Goal: Register for event/course

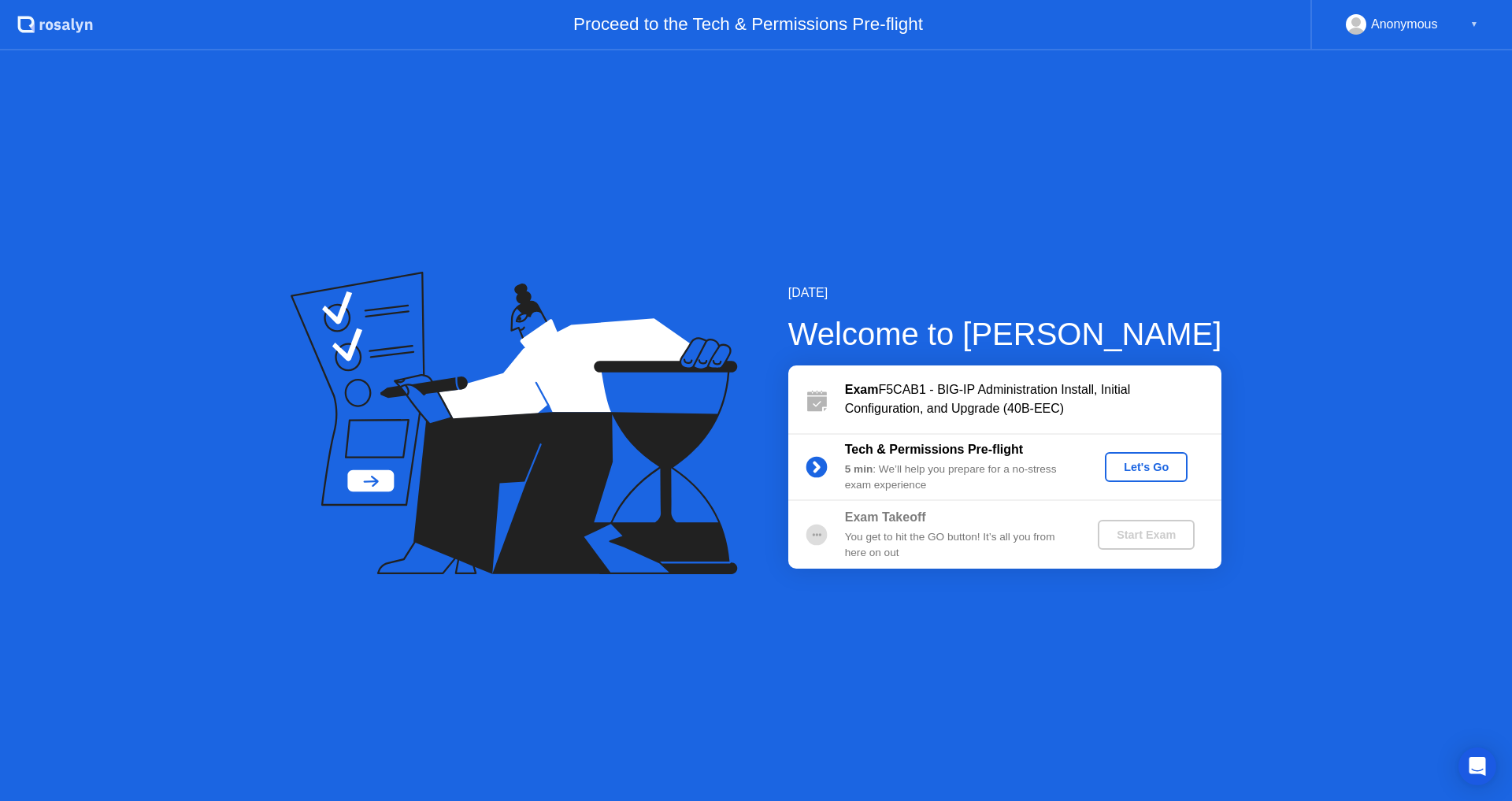
click at [1131, 465] on div "Let's Go" at bounding box center [1145, 468] width 70 height 13
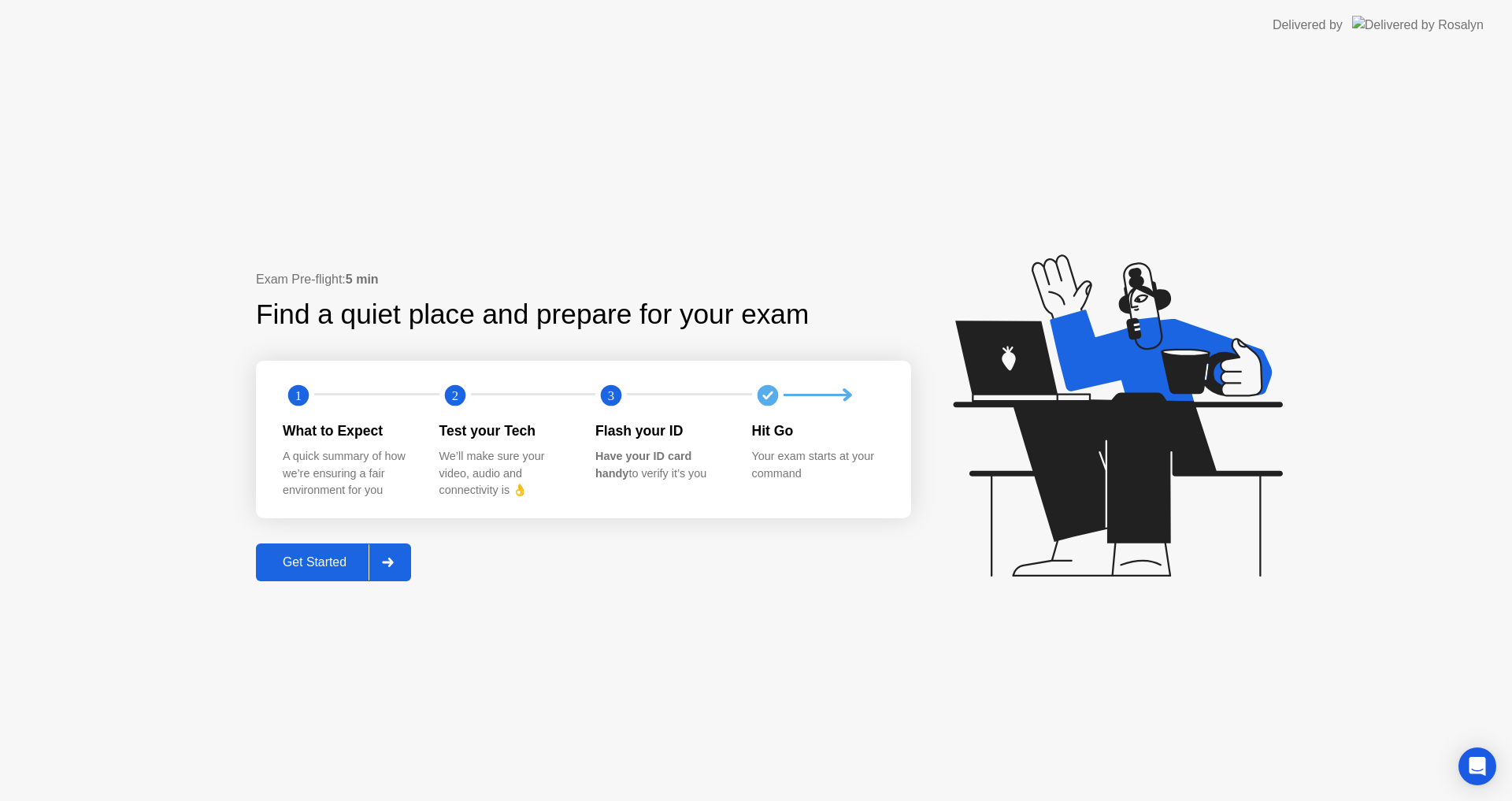
click at [307, 555] on div "Get Started" at bounding box center [315, 562] width 108 height 14
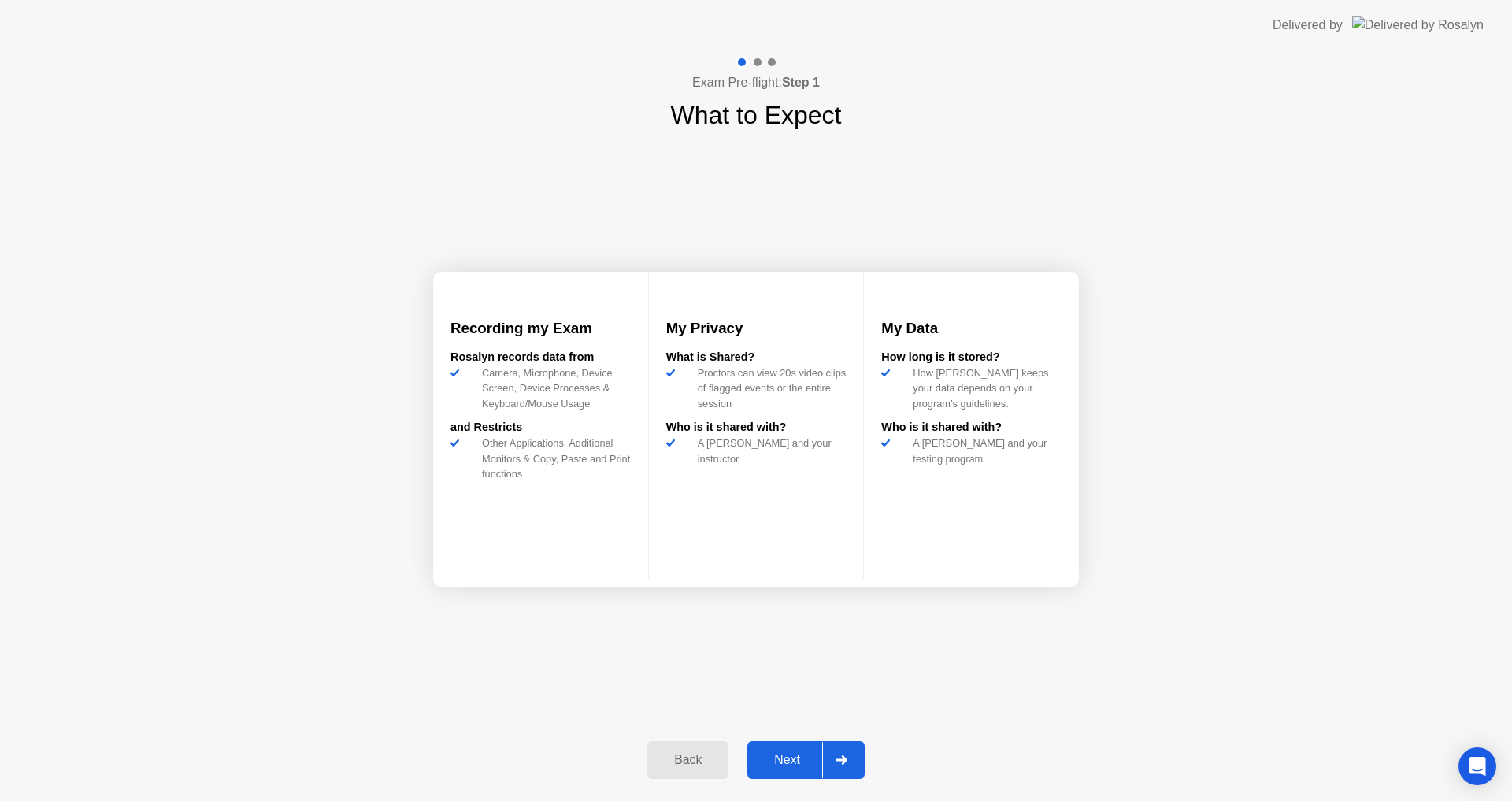
click at [851, 762] on div at bounding box center [841, 760] width 38 height 36
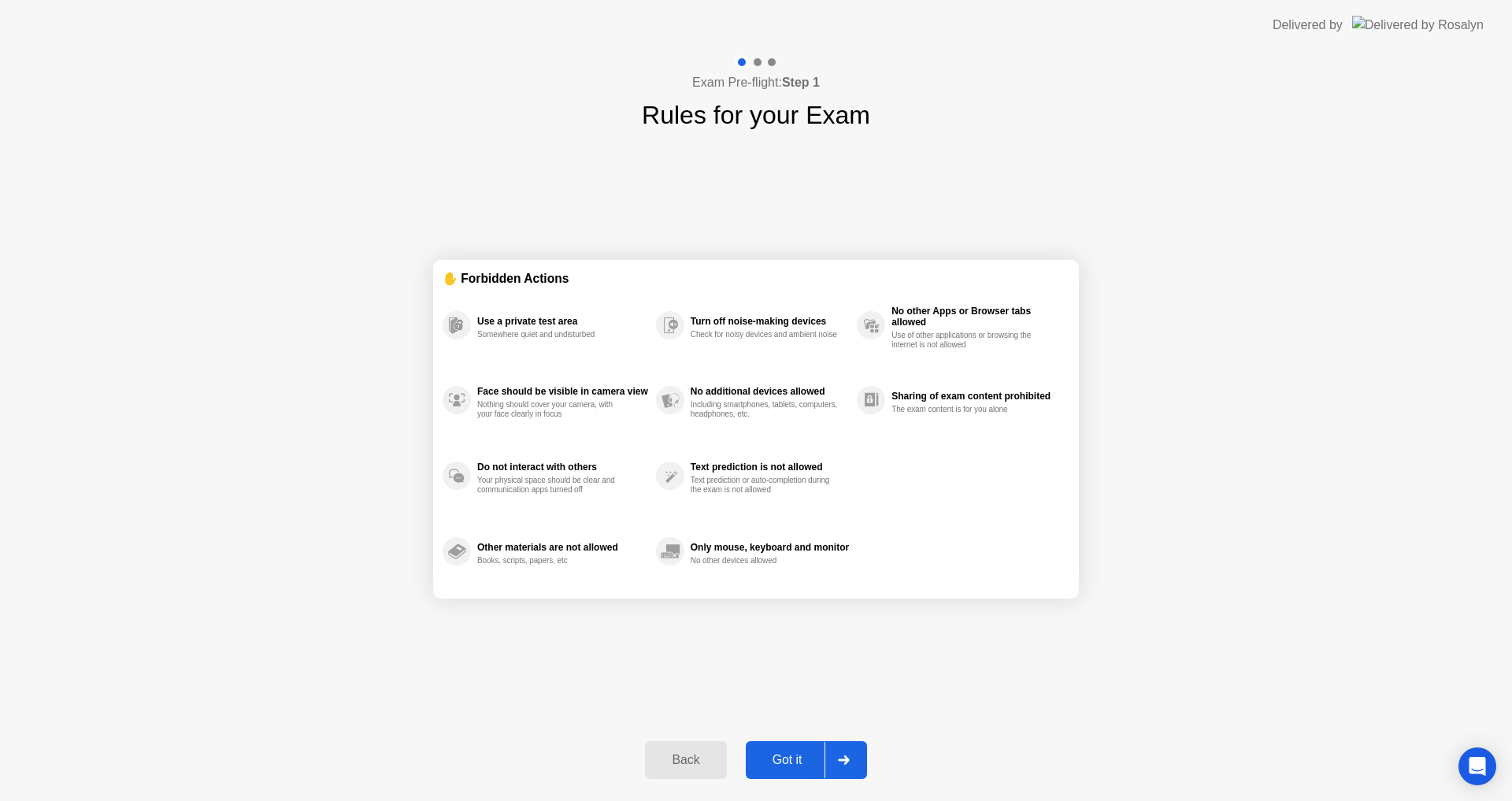
click at [799, 764] on div "Got it" at bounding box center [787, 760] width 74 height 14
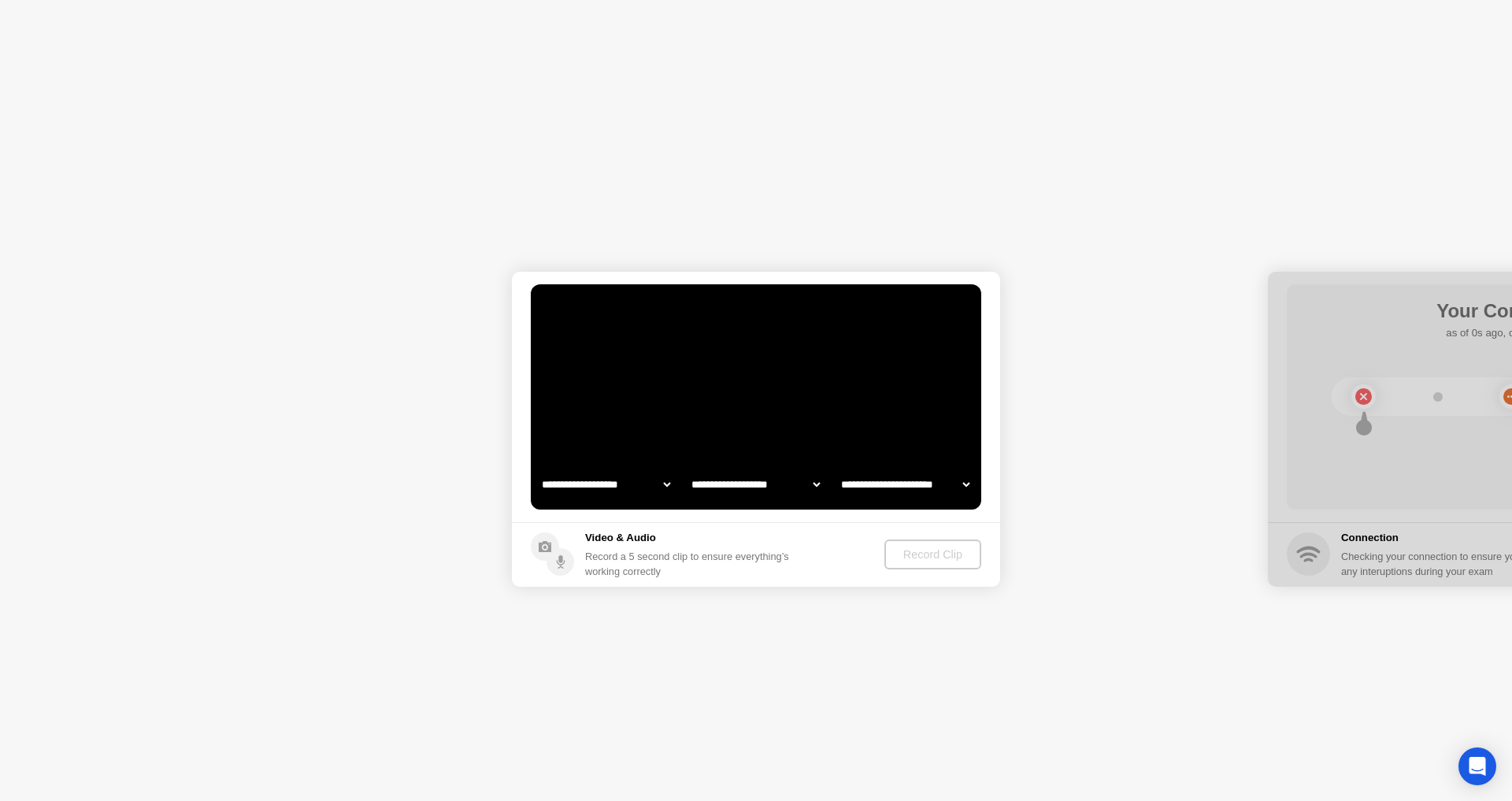
select select "**********"
select select "*******"
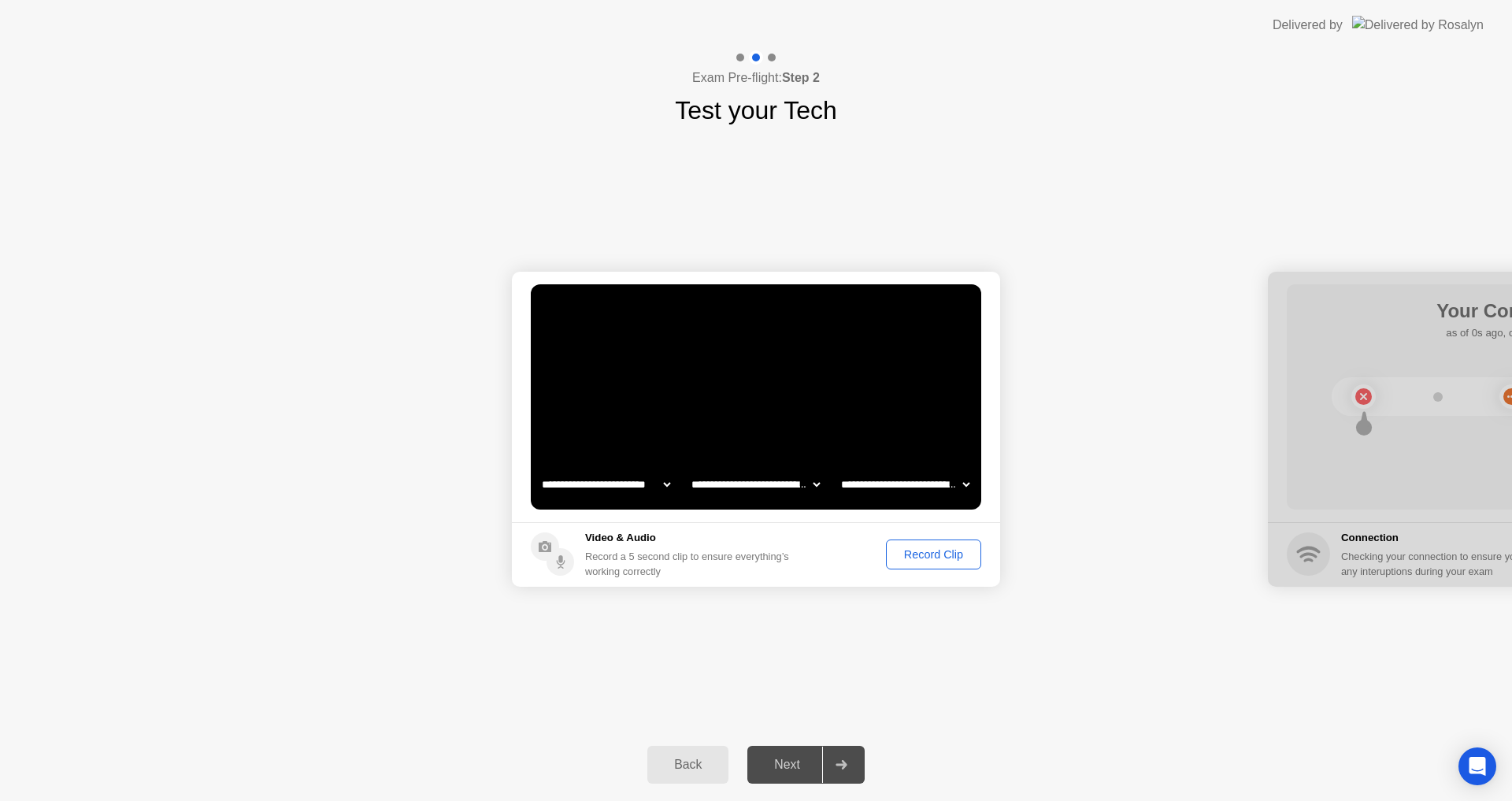
click at [801, 488] on select "**********" at bounding box center [756, 484] width 135 height 31
click at [805, 770] on div "Next" at bounding box center [786, 765] width 70 height 14
click at [948, 544] on button "Record Clip" at bounding box center [933, 554] width 96 height 30
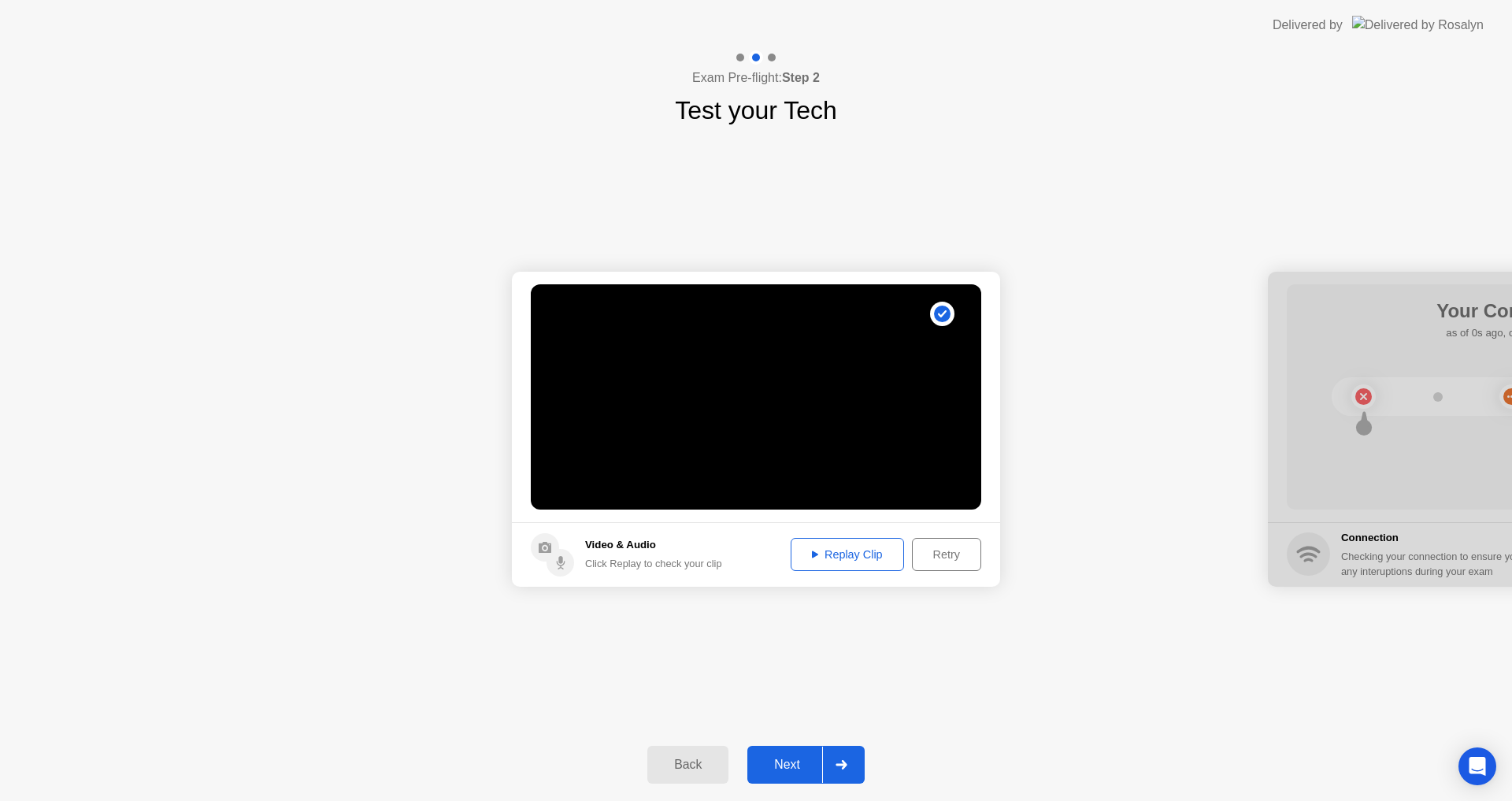
click at [1094, 681] on div "**********" at bounding box center [756, 429] width 1512 height 599
click at [863, 560] on div "Replay Clip" at bounding box center [846, 554] width 102 height 13
click at [838, 770] on div at bounding box center [841, 765] width 38 height 36
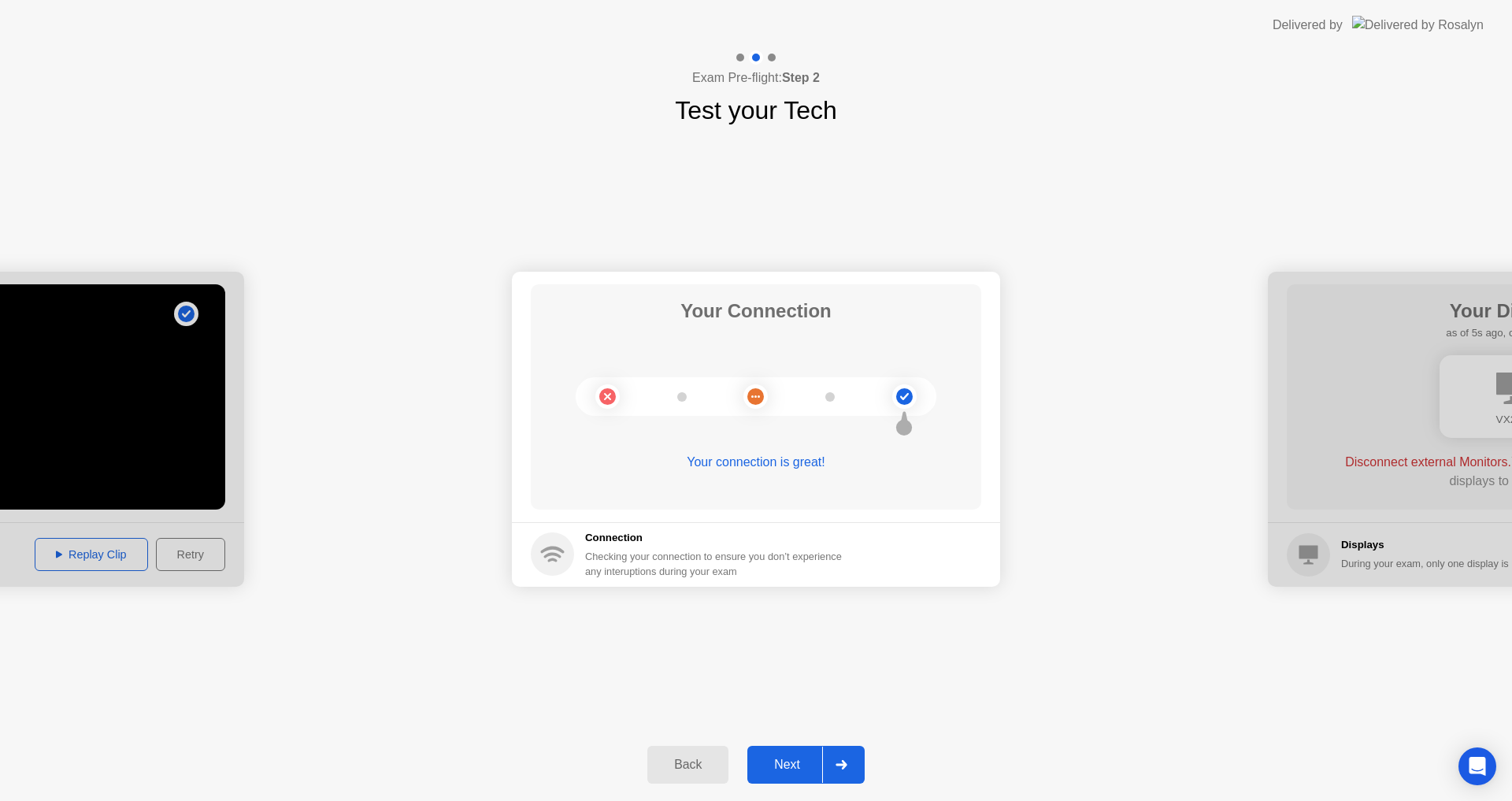
click at [854, 767] on div at bounding box center [841, 765] width 38 height 36
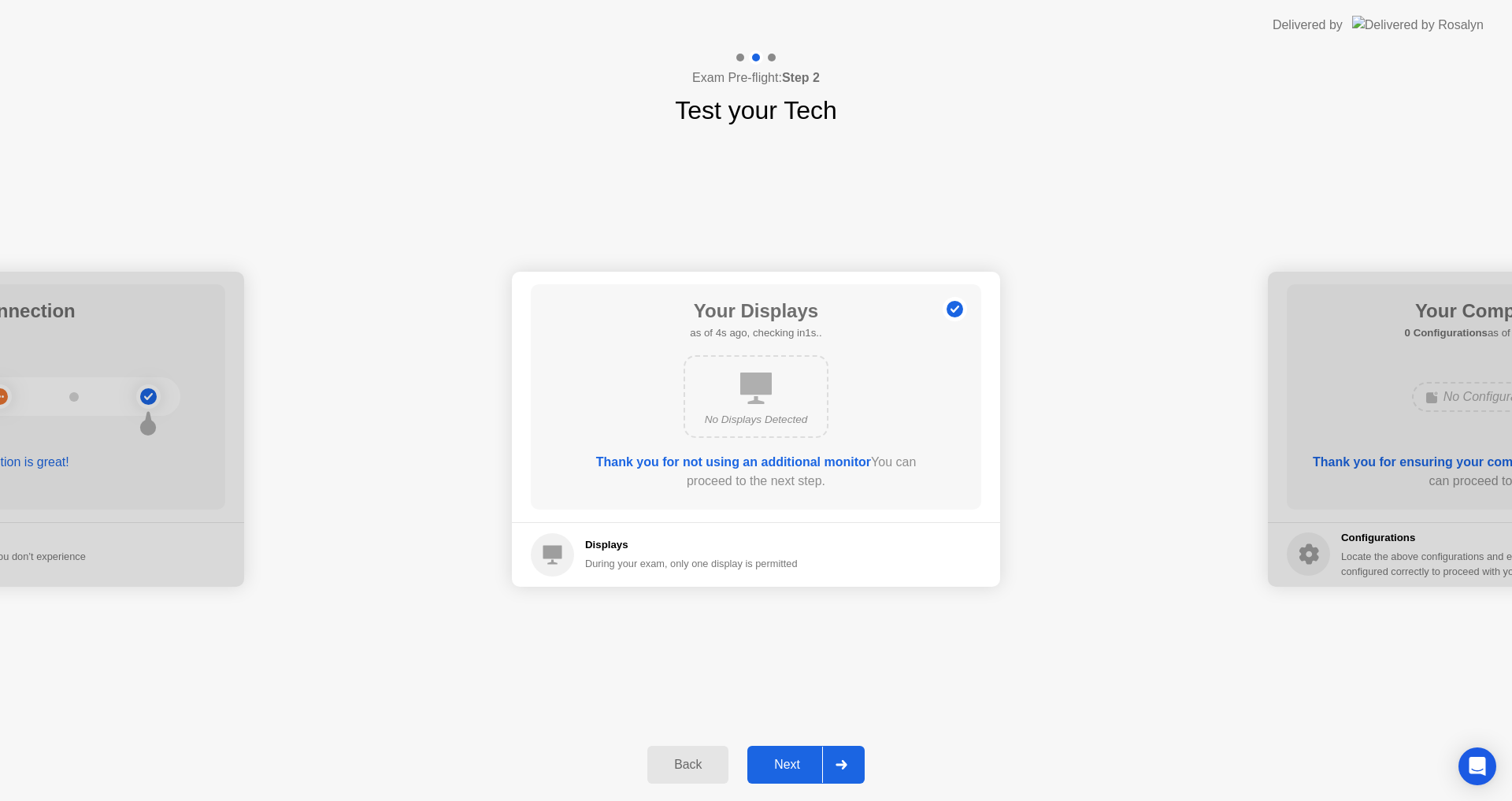
click at [700, 769] on div "Back" at bounding box center [687, 765] width 71 height 14
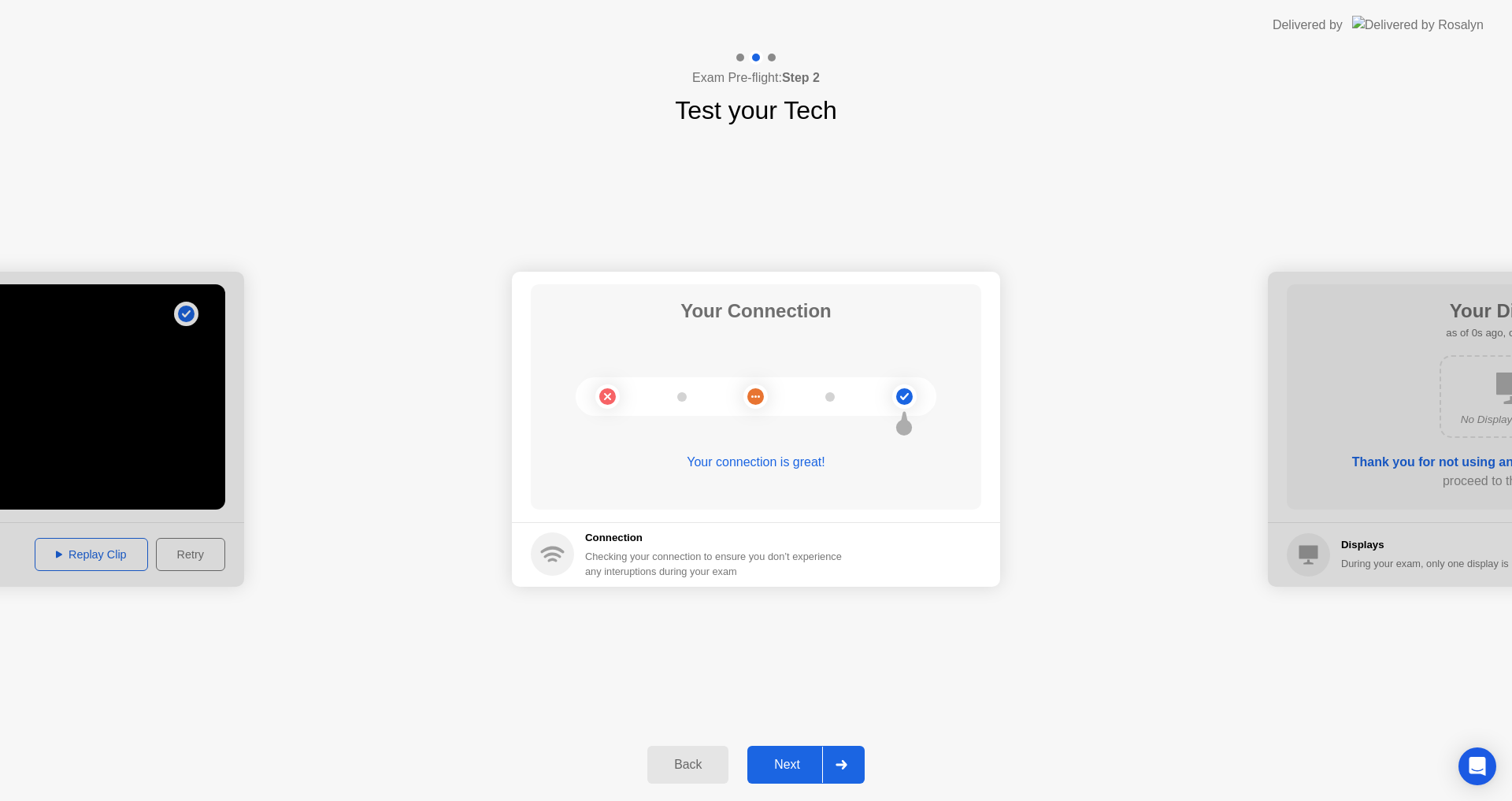
click at [698, 766] on div "Back" at bounding box center [687, 765] width 71 height 14
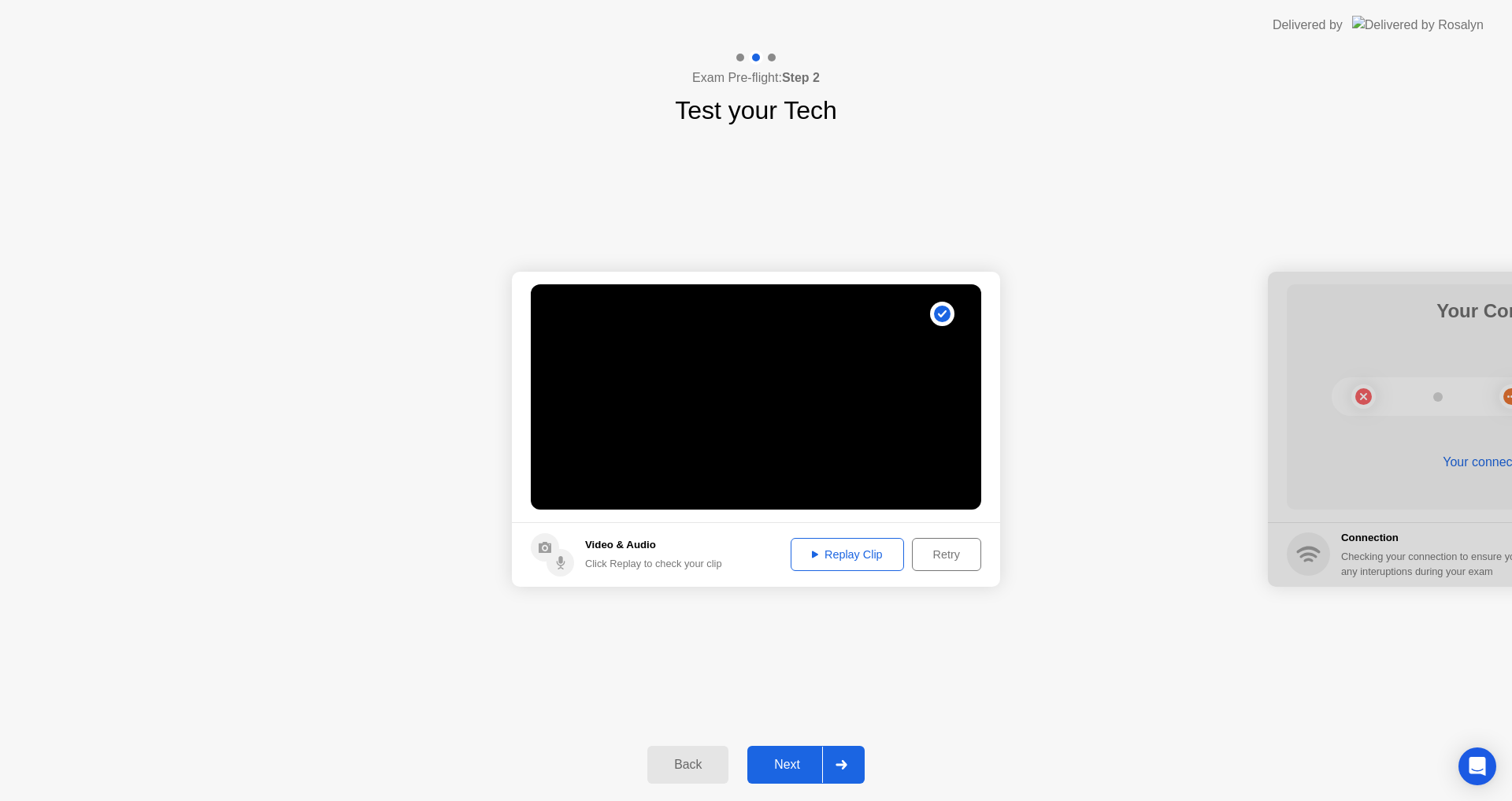
click at [907, 436] on video at bounding box center [756, 397] width 450 height 225
click at [948, 553] on div "Retry" at bounding box center [946, 554] width 59 height 13
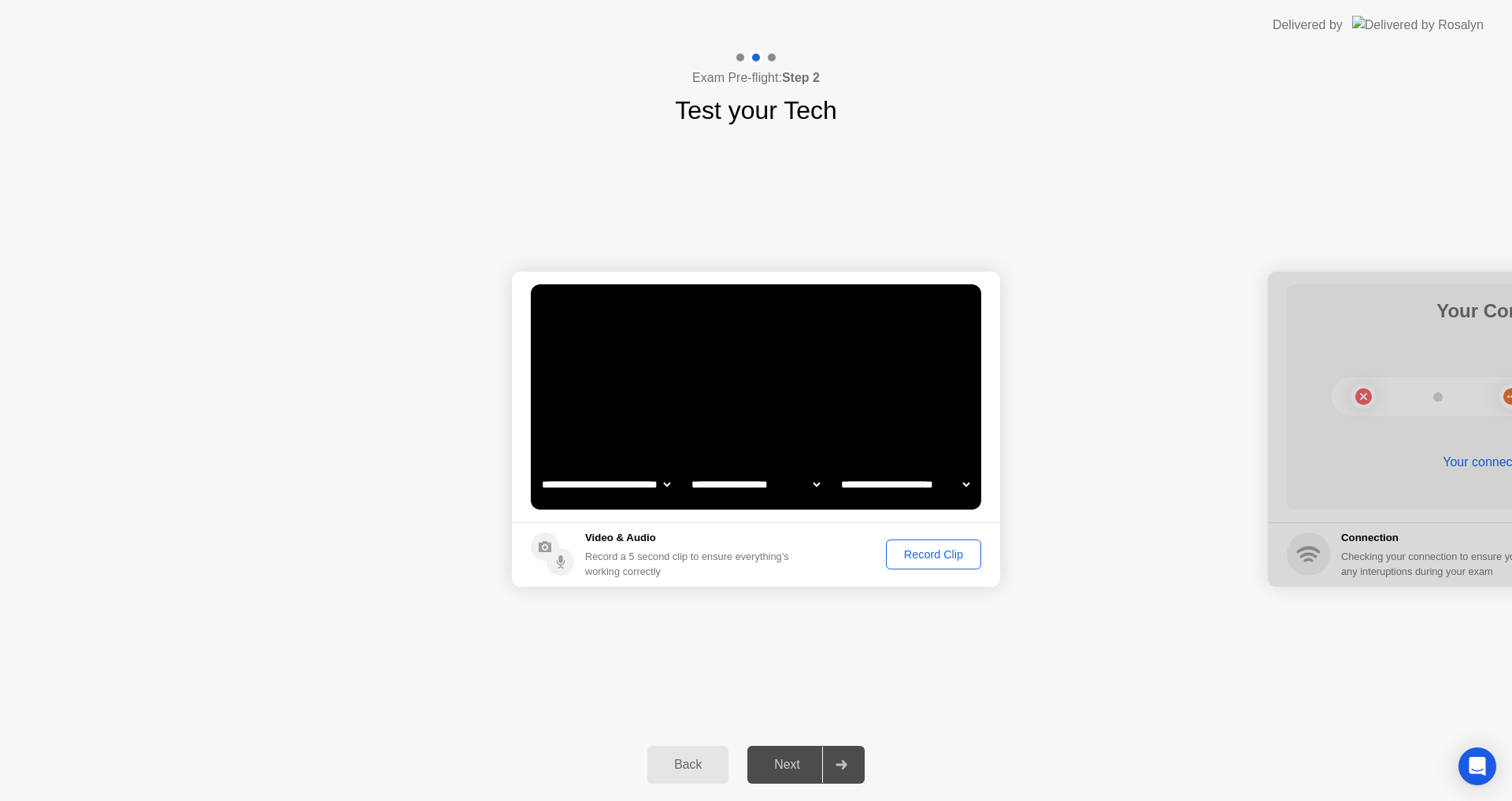
click at [847, 768] on icon at bounding box center [841, 765] width 12 height 10
click at [935, 558] on div "Record Clip" at bounding box center [933, 554] width 84 height 13
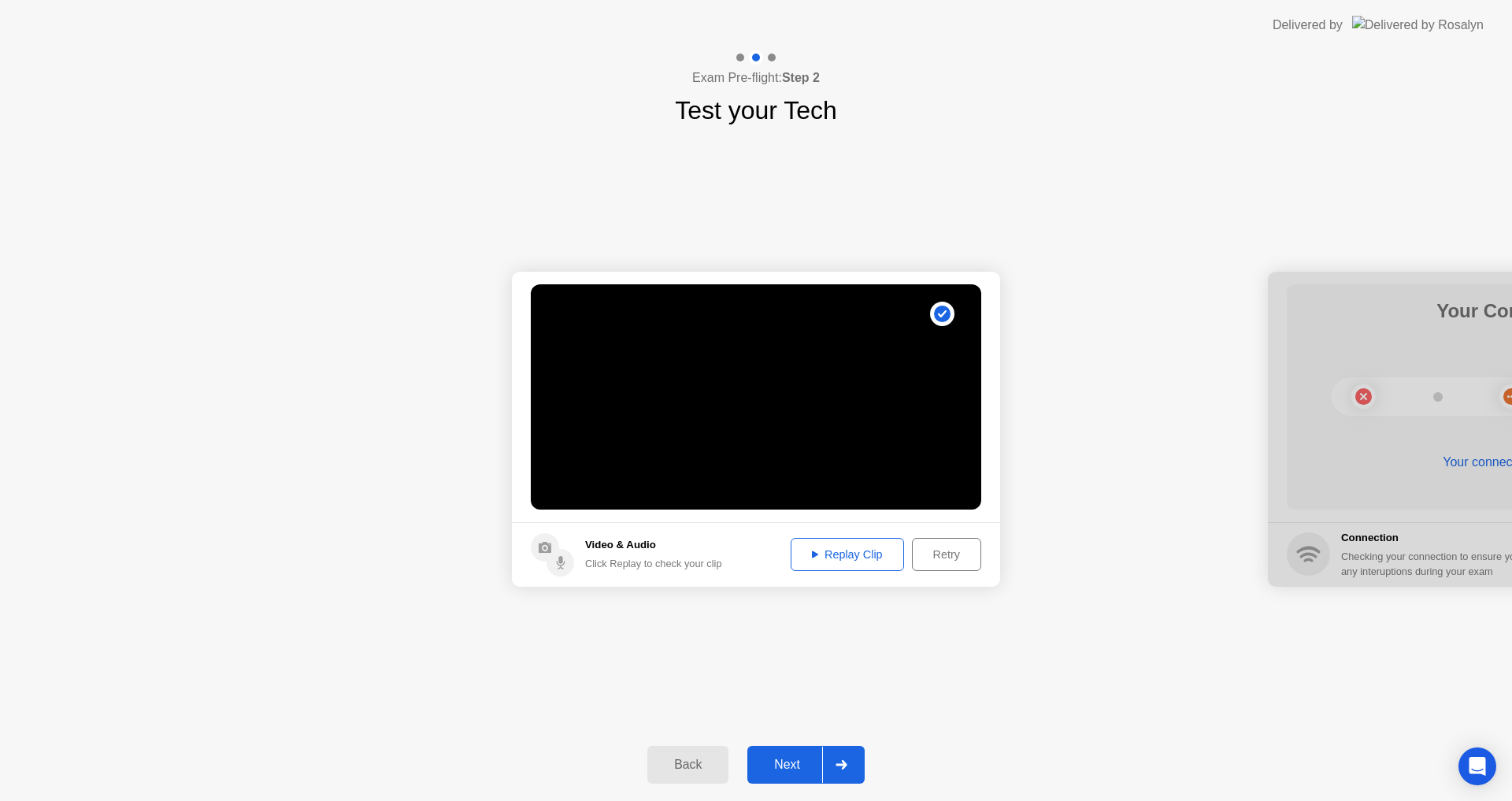
click at [873, 548] on div "Replay Clip" at bounding box center [846, 554] width 102 height 13
click at [799, 764] on div "Next" at bounding box center [786, 765] width 70 height 14
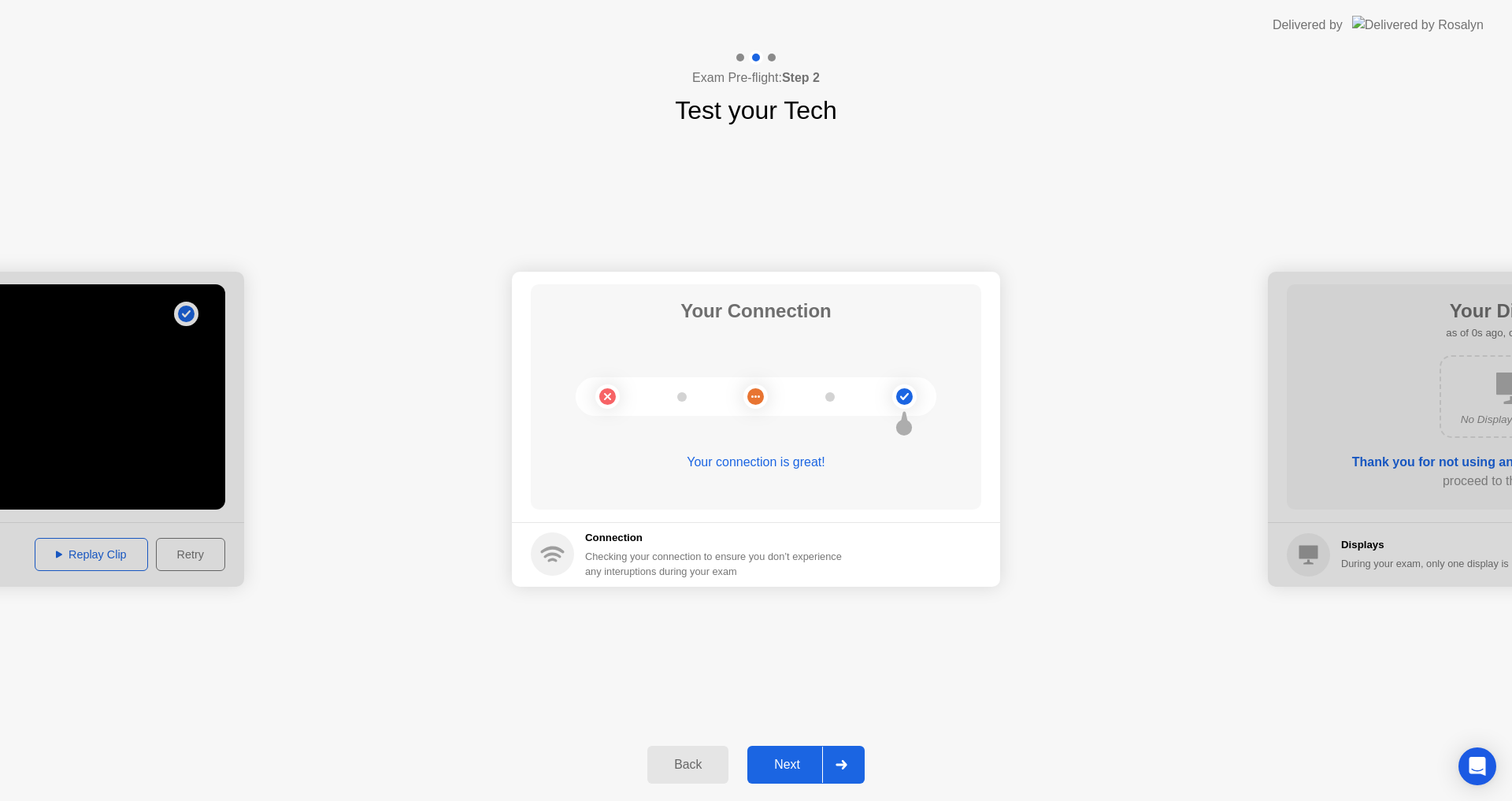
click at [799, 764] on div "Next" at bounding box center [786, 765] width 70 height 14
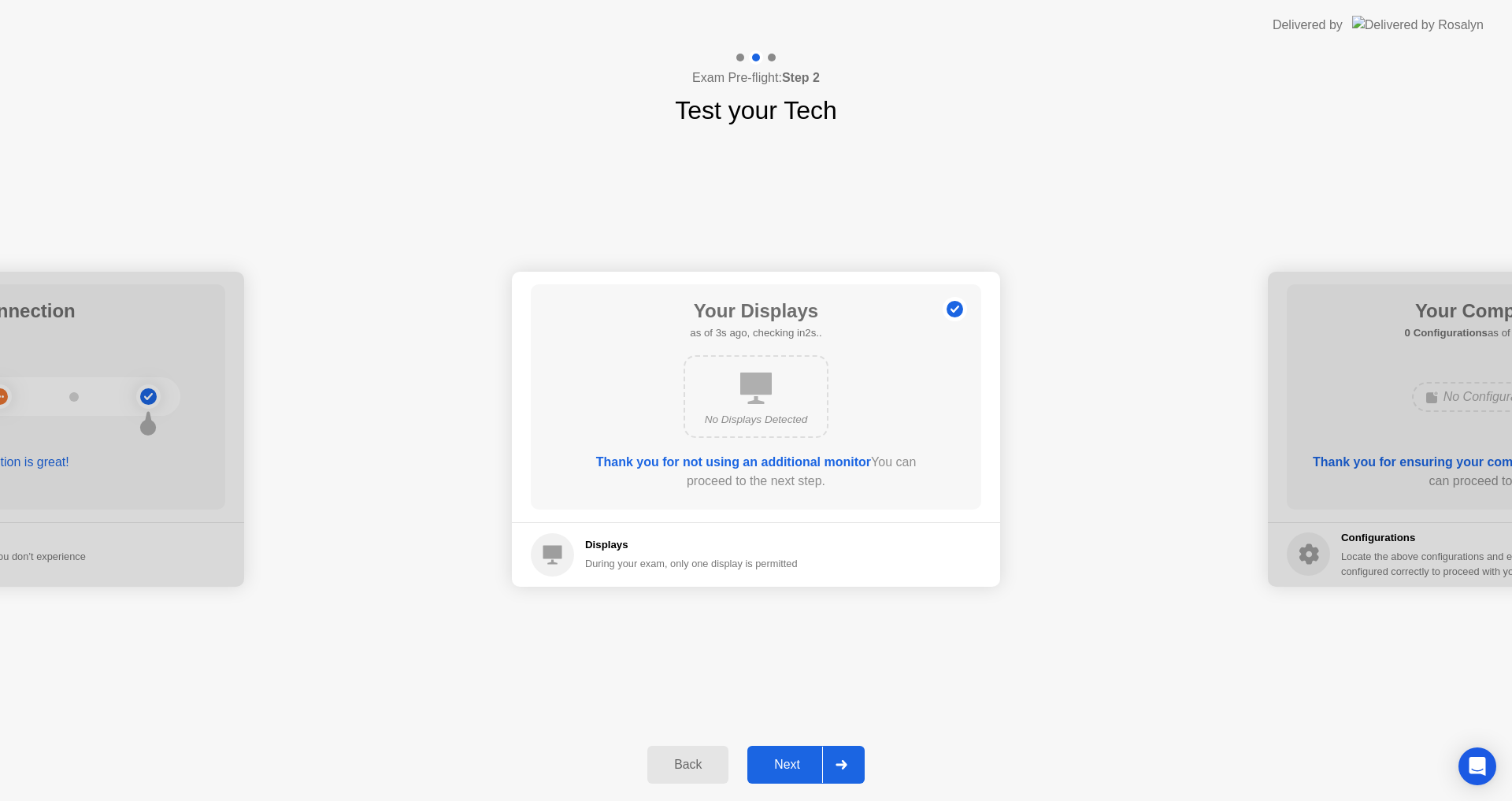
click at [799, 764] on div "Next" at bounding box center [786, 765] width 70 height 14
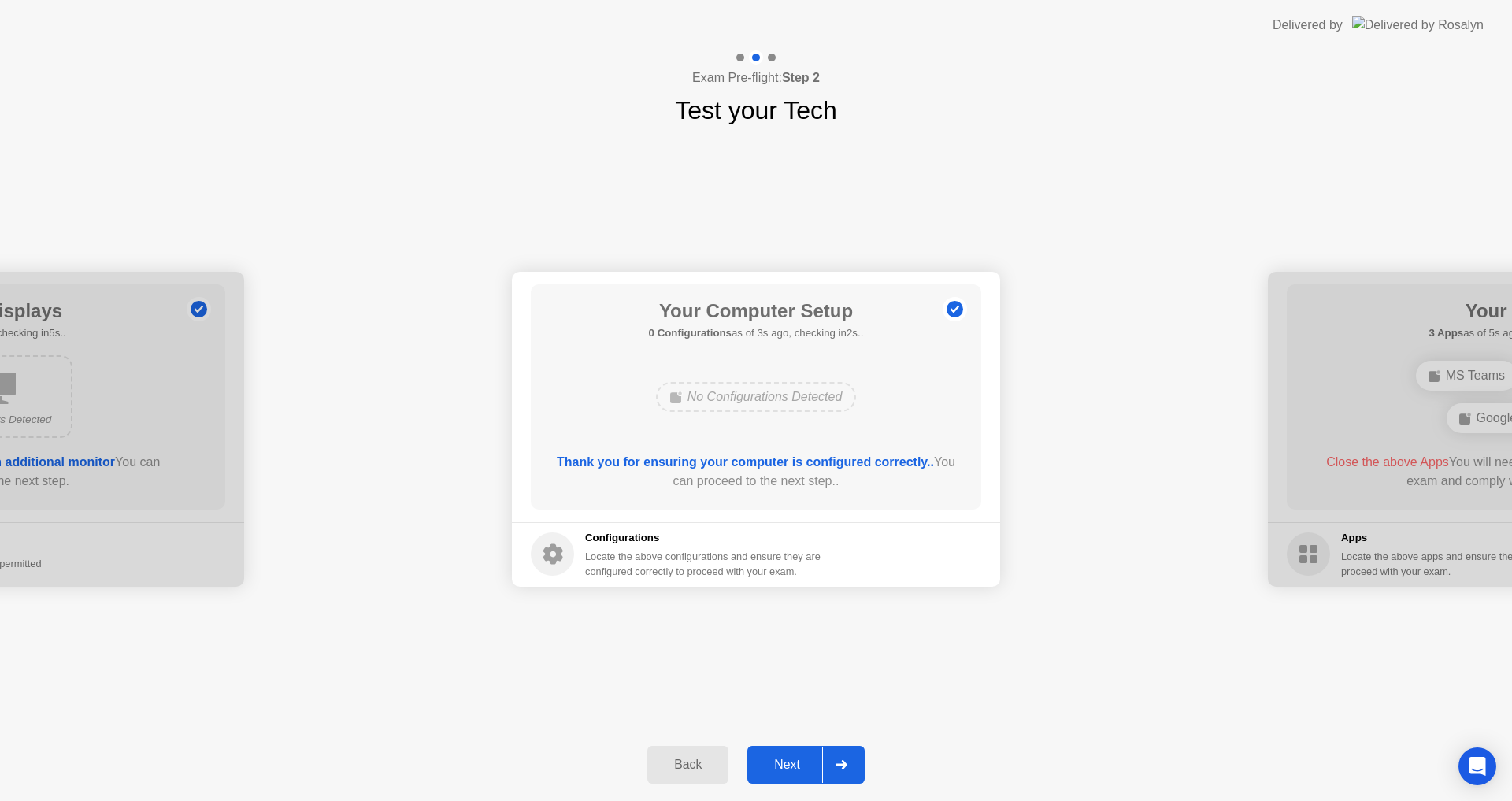
click at [799, 764] on div "Next" at bounding box center [786, 765] width 70 height 14
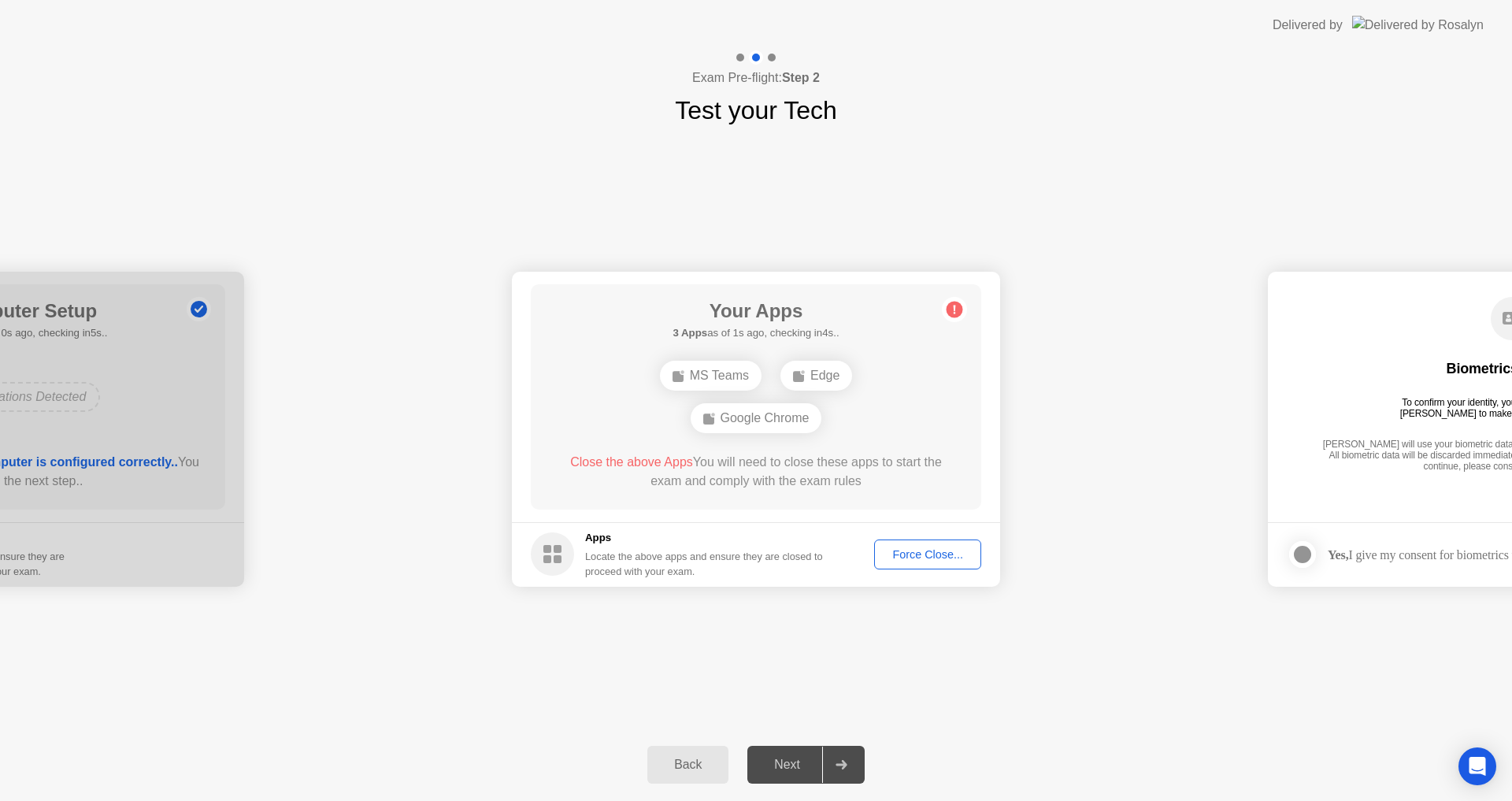
click at [943, 545] on button "Force Close..." at bounding box center [927, 554] width 107 height 30
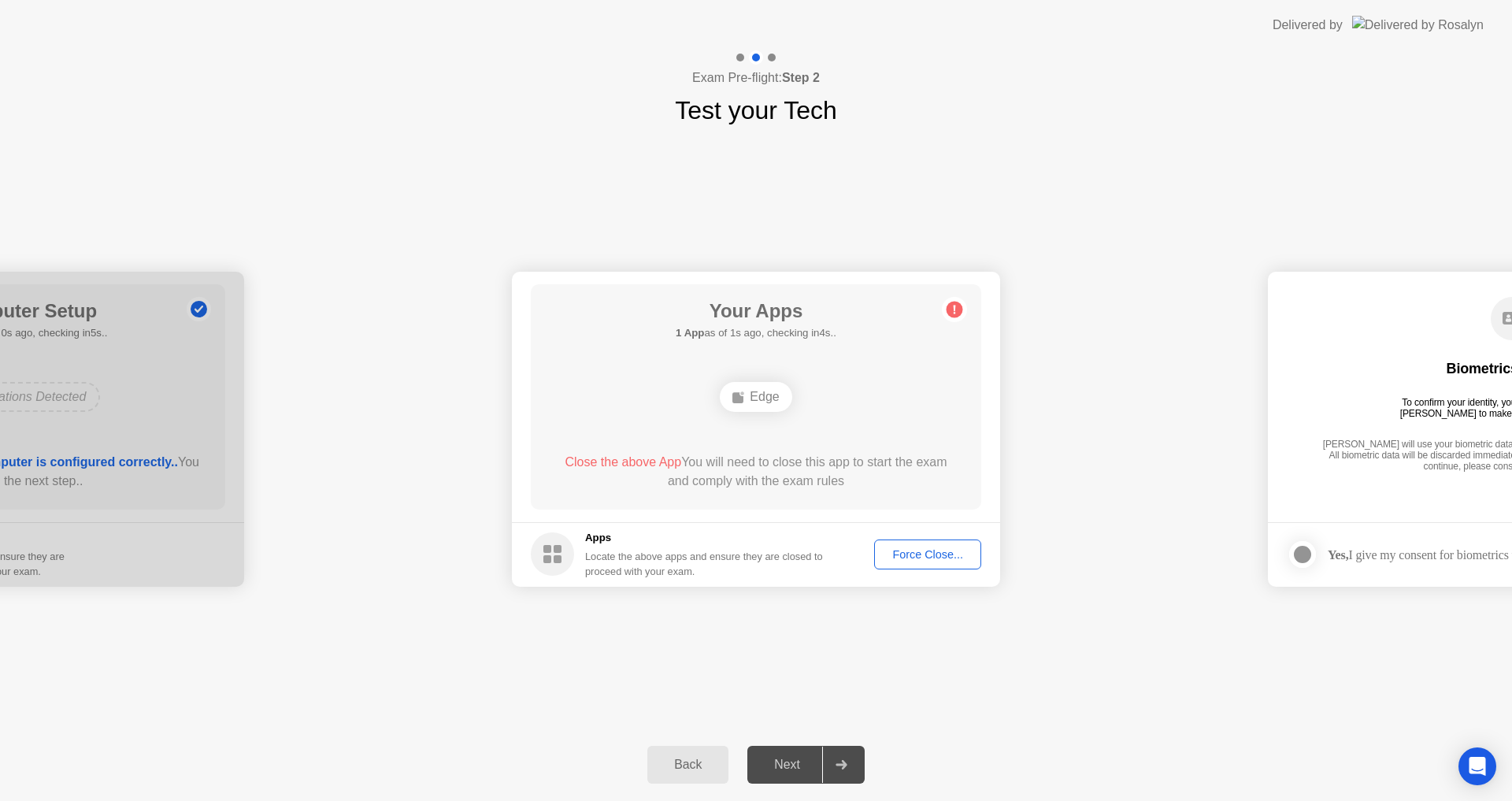
click at [923, 554] on div "Force Close..." at bounding box center [927, 554] width 96 height 13
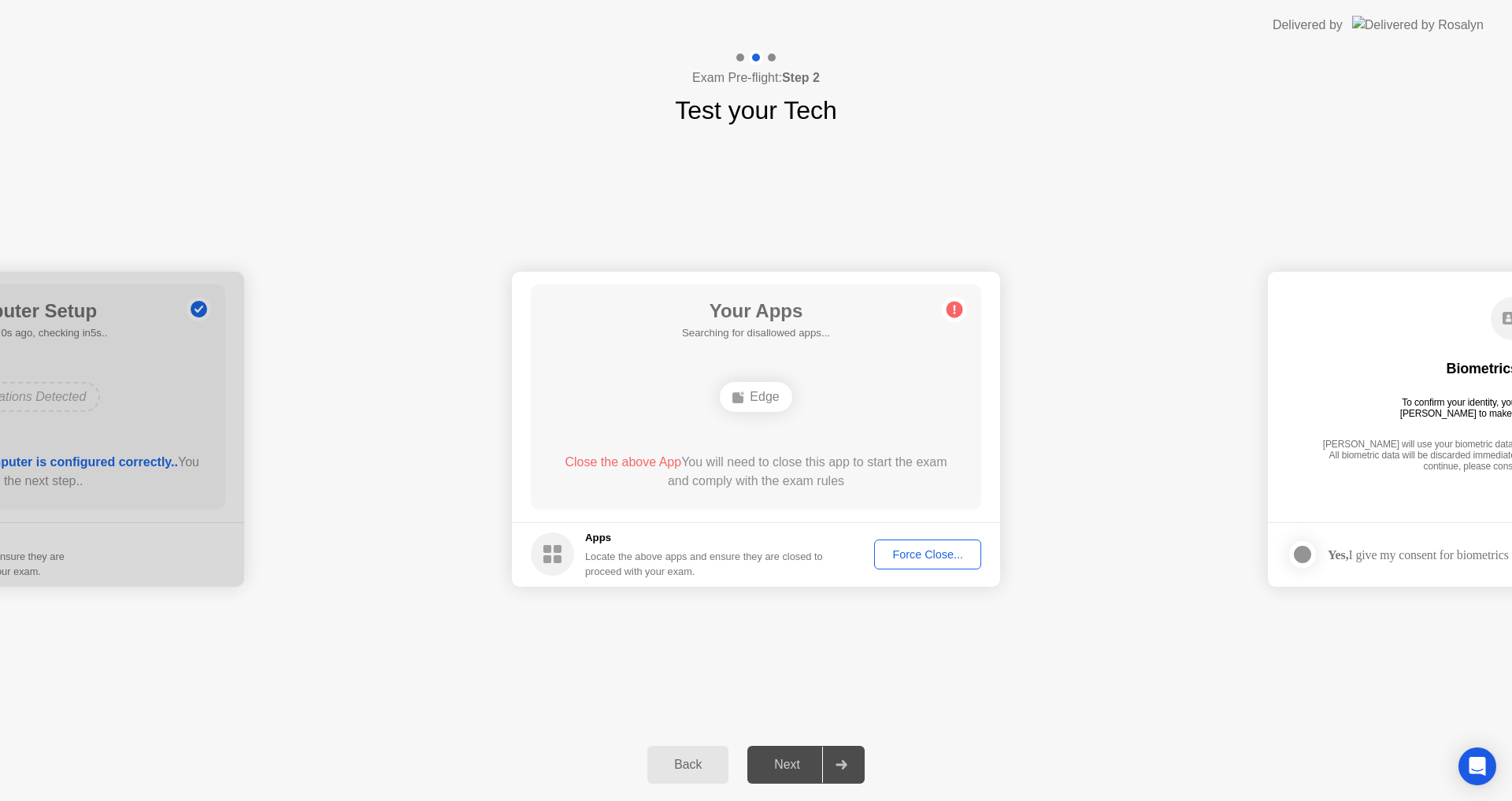
click at [881, 558] on div "Force Close..." at bounding box center [927, 554] width 96 height 13
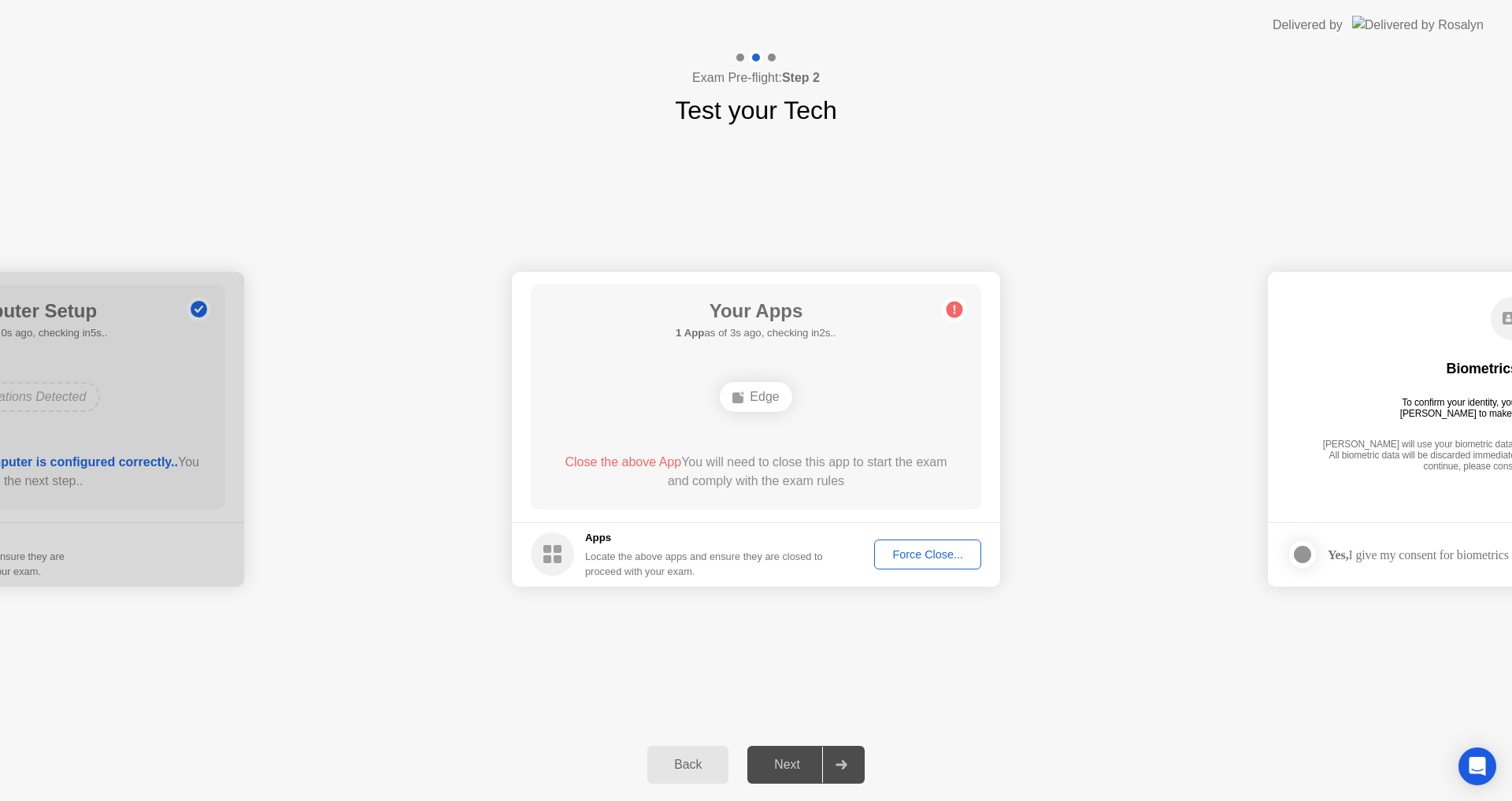
click at [544, 558] on rect at bounding box center [548, 559] width 8 height 8
click at [1110, 686] on div "**********" at bounding box center [756, 429] width 1512 height 599
click at [918, 555] on div "Force Close..." at bounding box center [927, 554] width 96 height 13
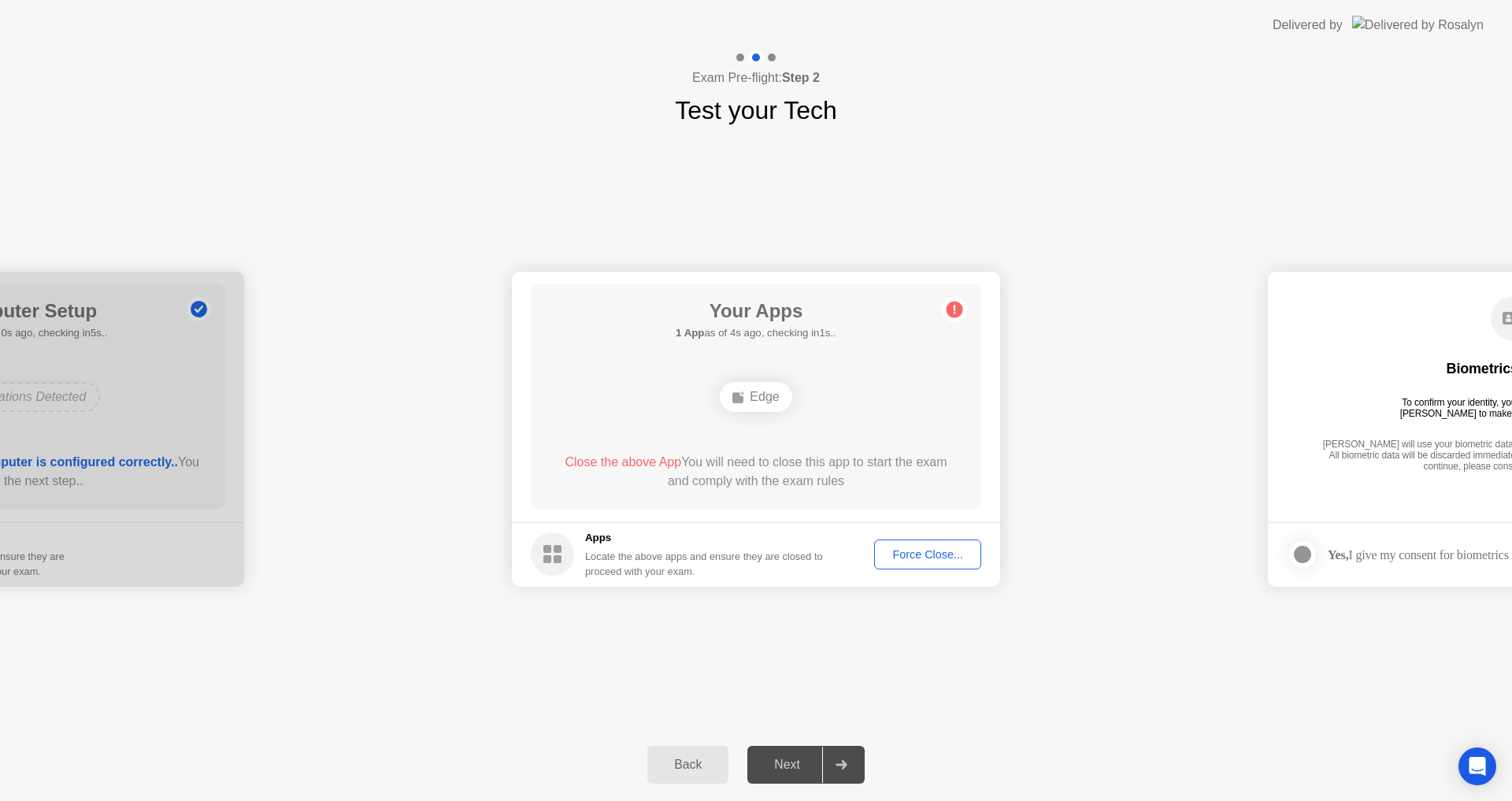
click at [835, 766] on div at bounding box center [841, 765] width 38 height 36
click at [948, 304] on icon at bounding box center [954, 309] width 25 height 25
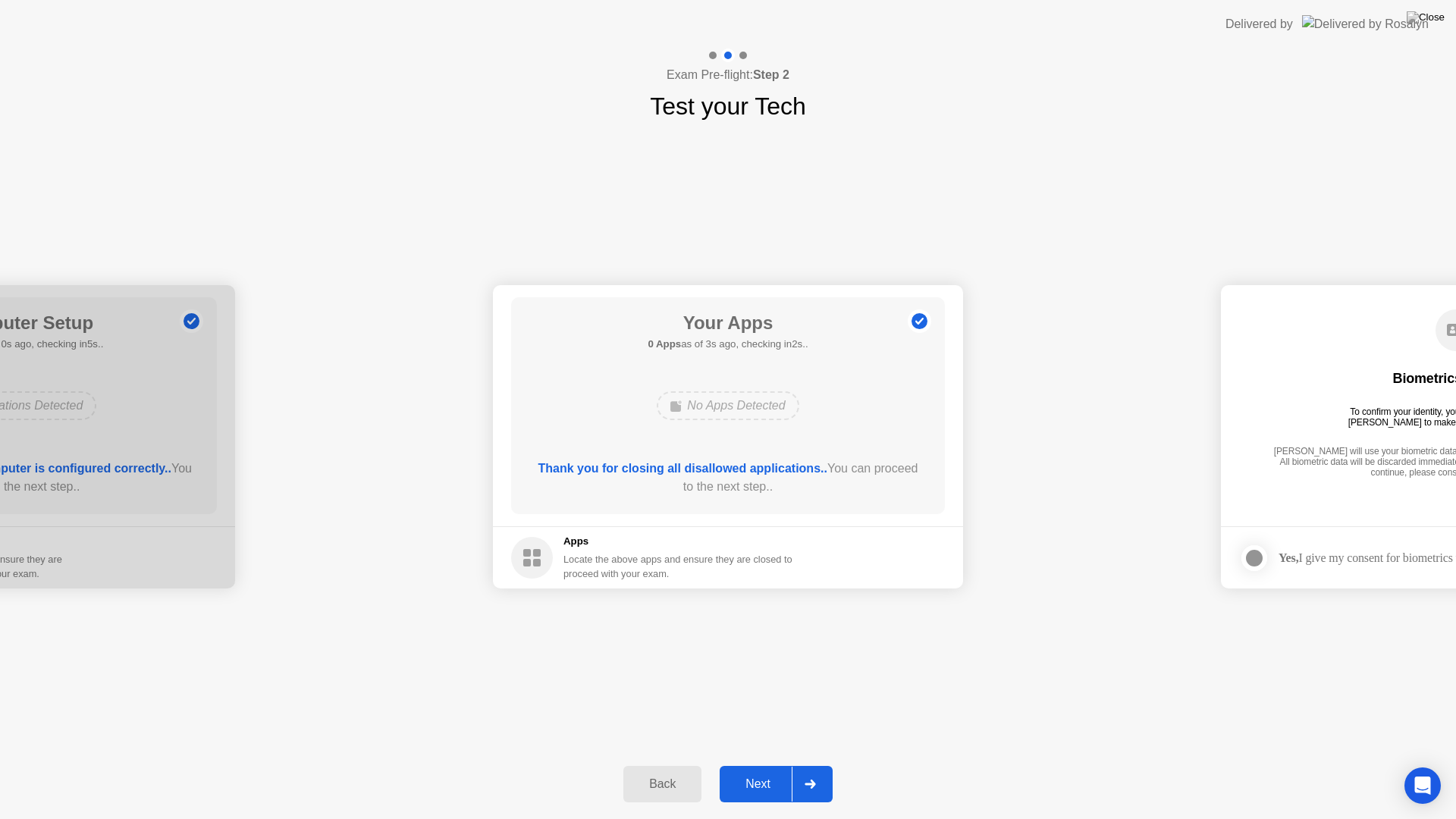
click at [796, 770] on div at bounding box center [810, 783] width 36 height 35
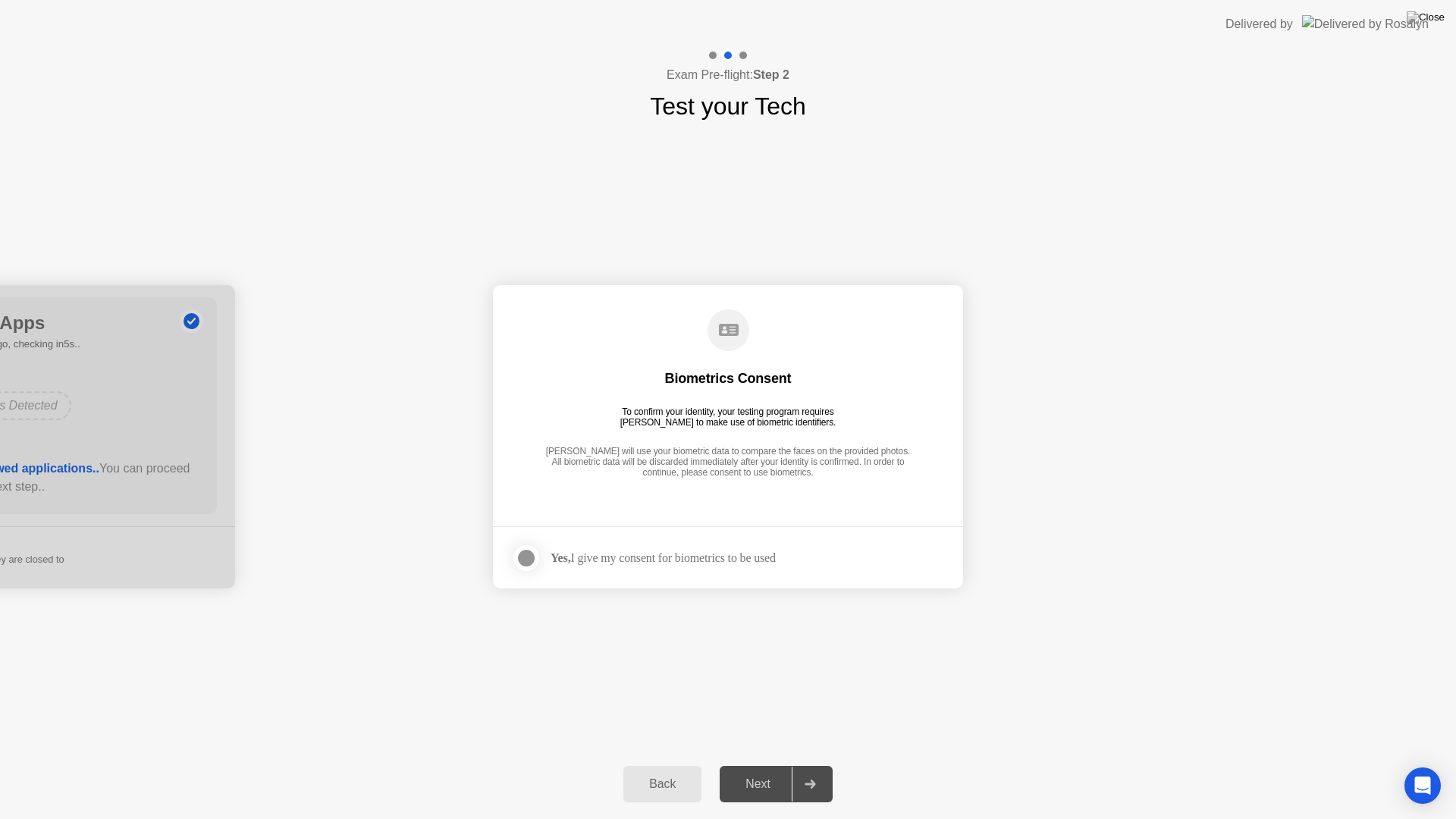
click at [610, 552] on div "Yes, I give my consent for biometrics to be used" at bounding box center [663, 558] width 225 height 15
click at [530, 555] on div at bounding box center [527, 558] width 19 height 19
click at [781, 766] on button "Next" at bounding box center [776, 783] width 113 height 36
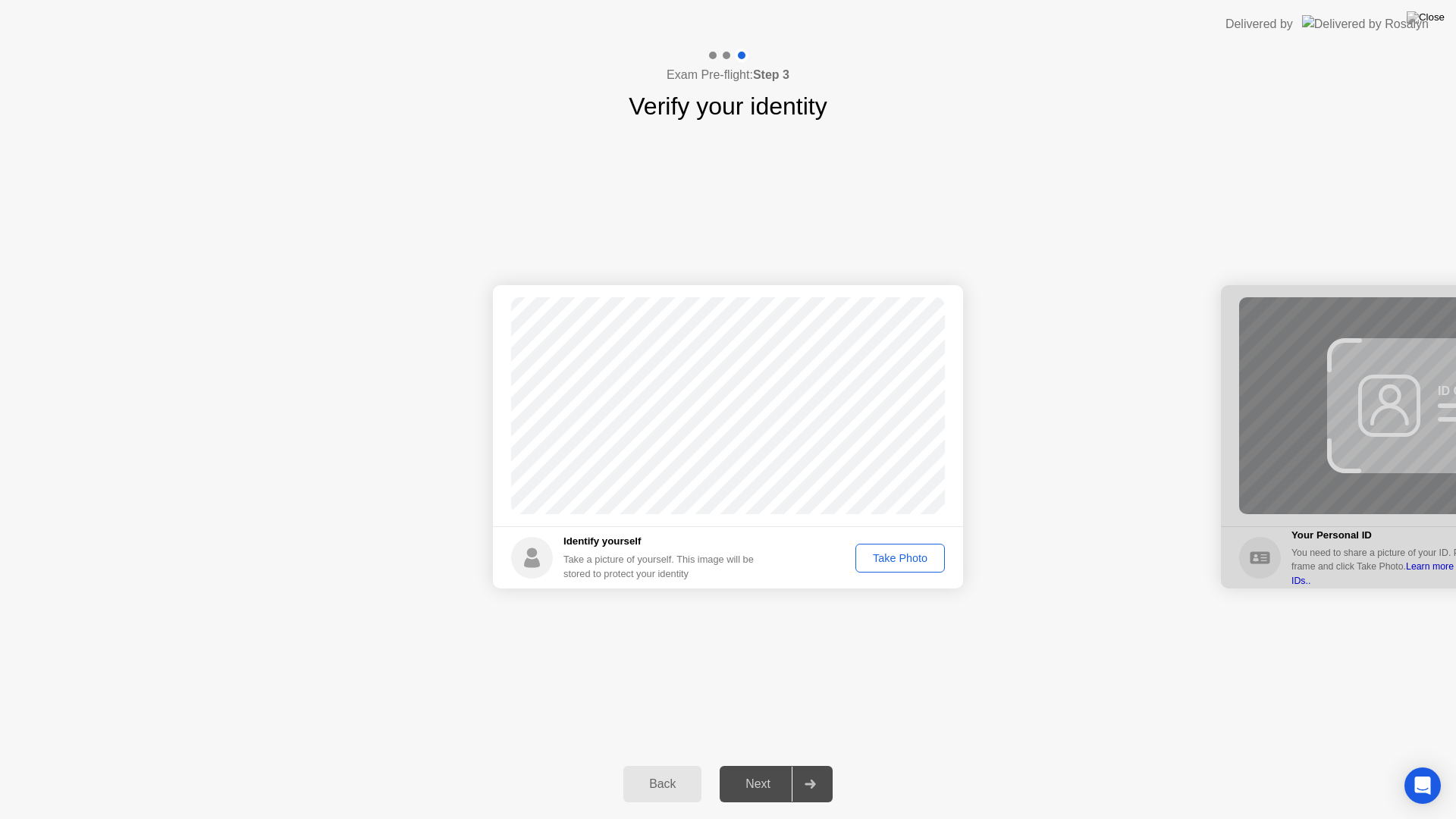
click at [904, 564] on div "Take Photo" at bounding box center [900, 558] width 79 height 12
click at [816, 770] on icon at bounding box center [810, 784] width 12 height 9
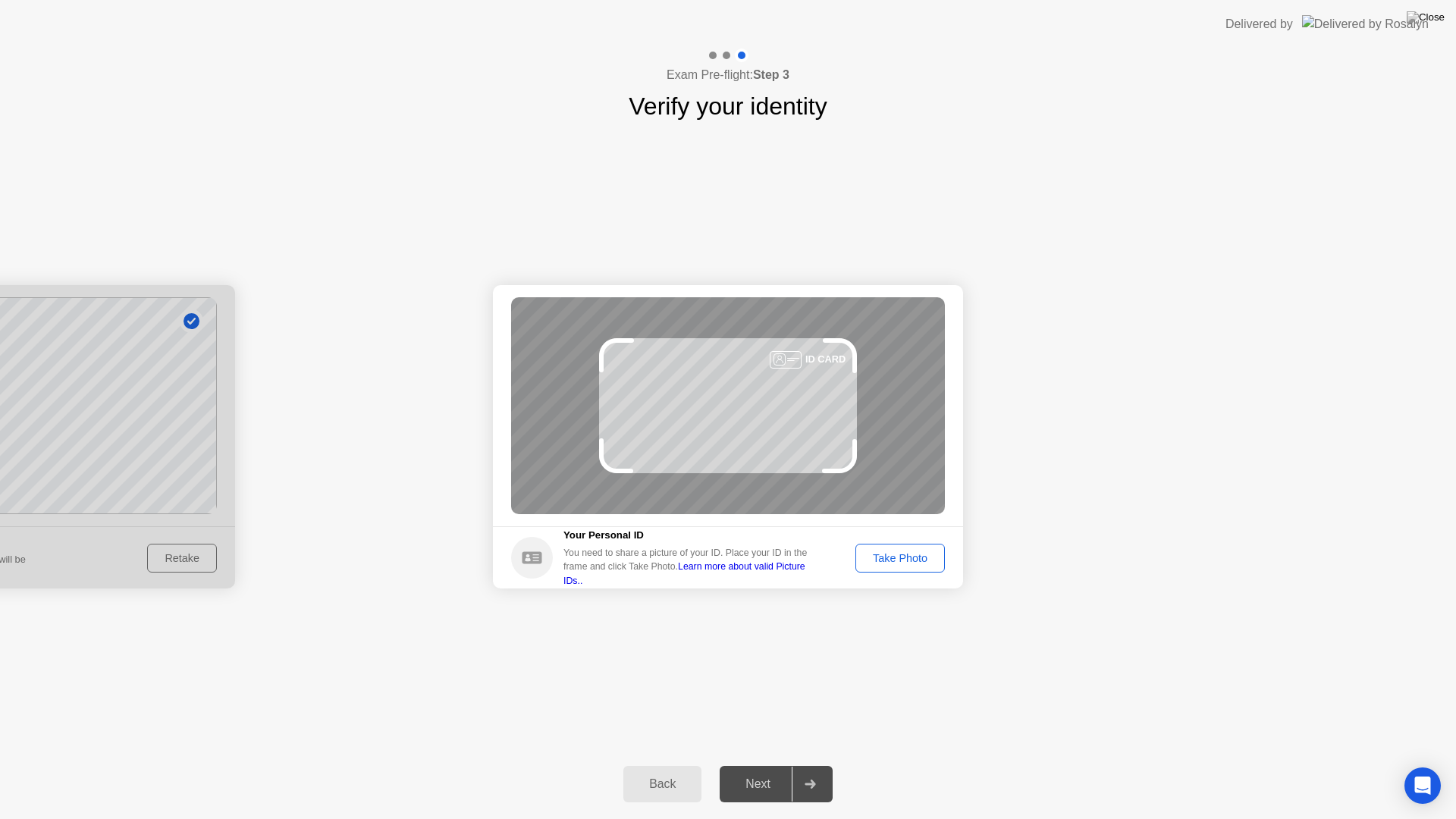
click at [895, 568] on button "Take Photo" at bounding box center [900, 558] width 90 height 29
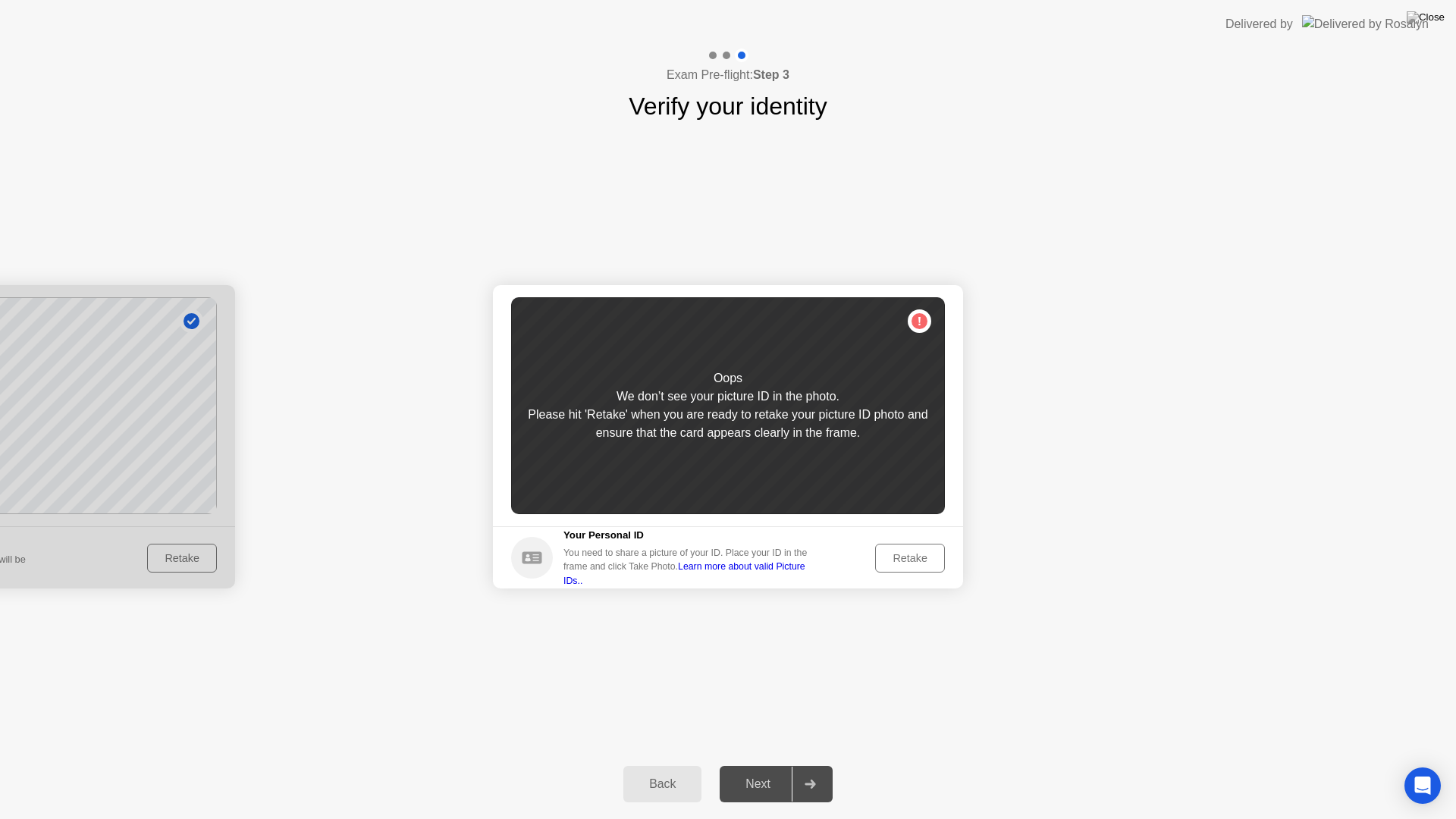
click at [885, 559] on div "Retake" at bounding box center [909, 558] width 59 height 12
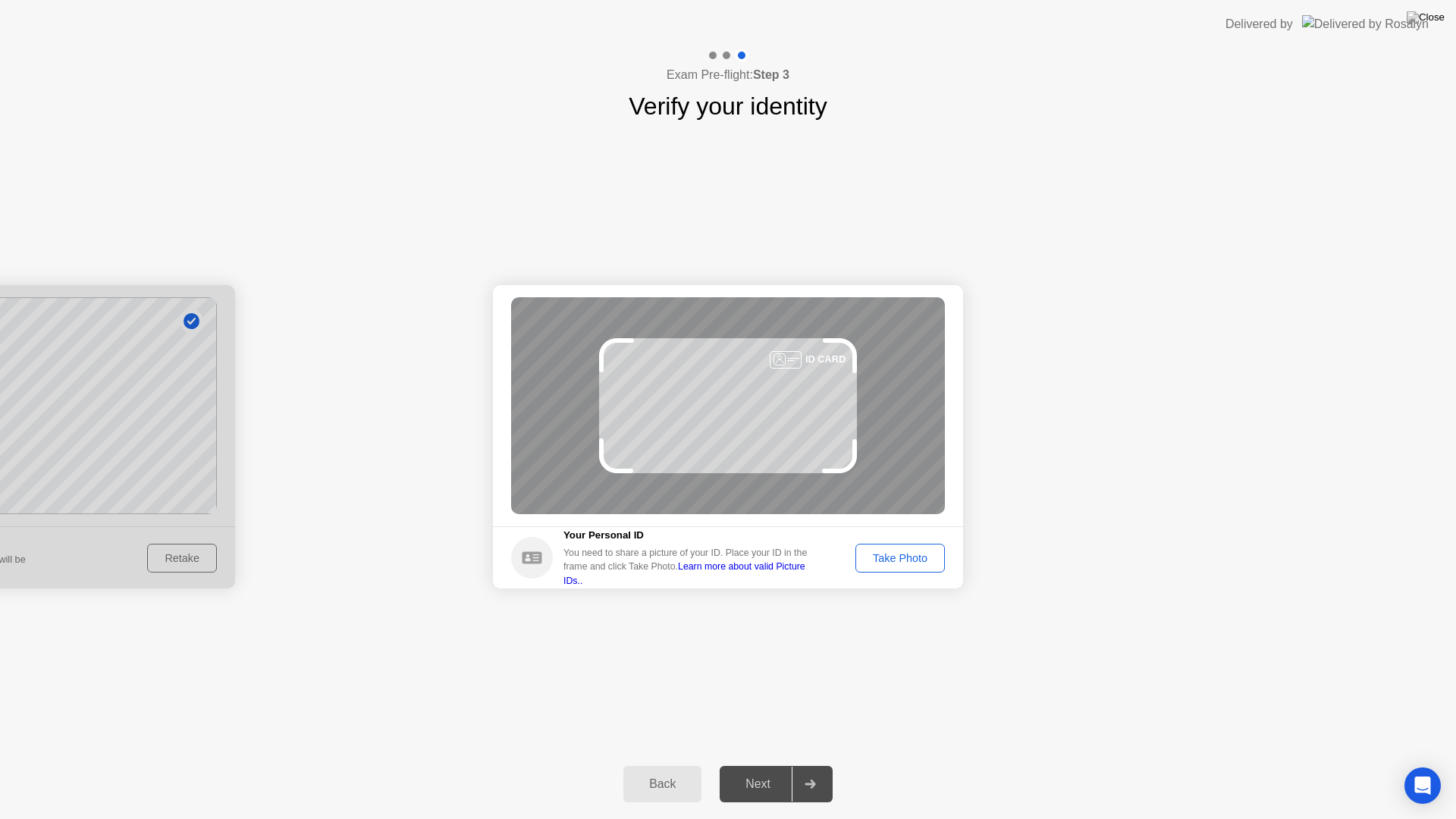
click at [885, 559] on div "Take Photo" at bounding box center [900, 558] width 79 height 12
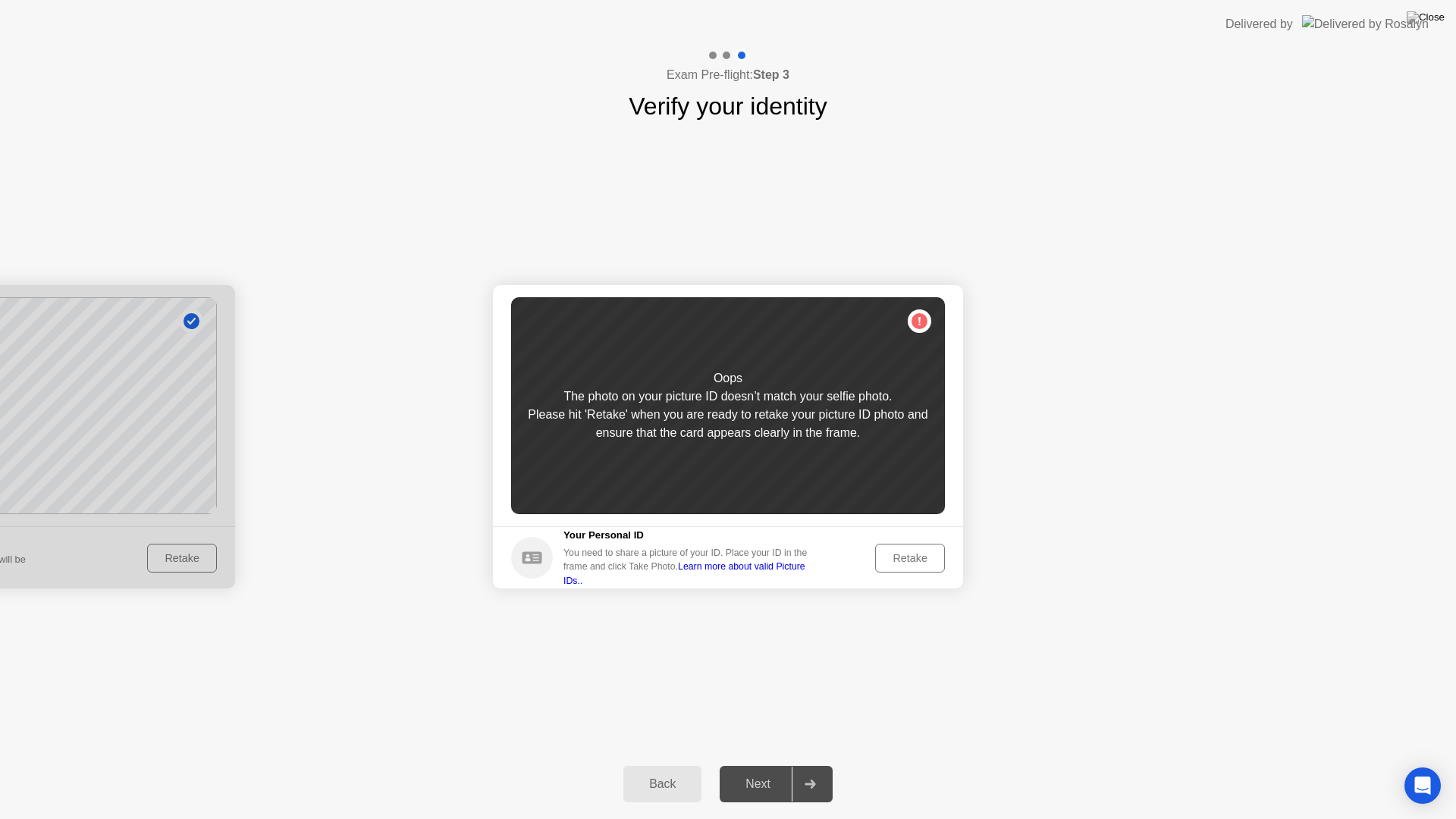
click at [885, 559] on div "Retake" at bounding box center [909, 558] width 59 height 12
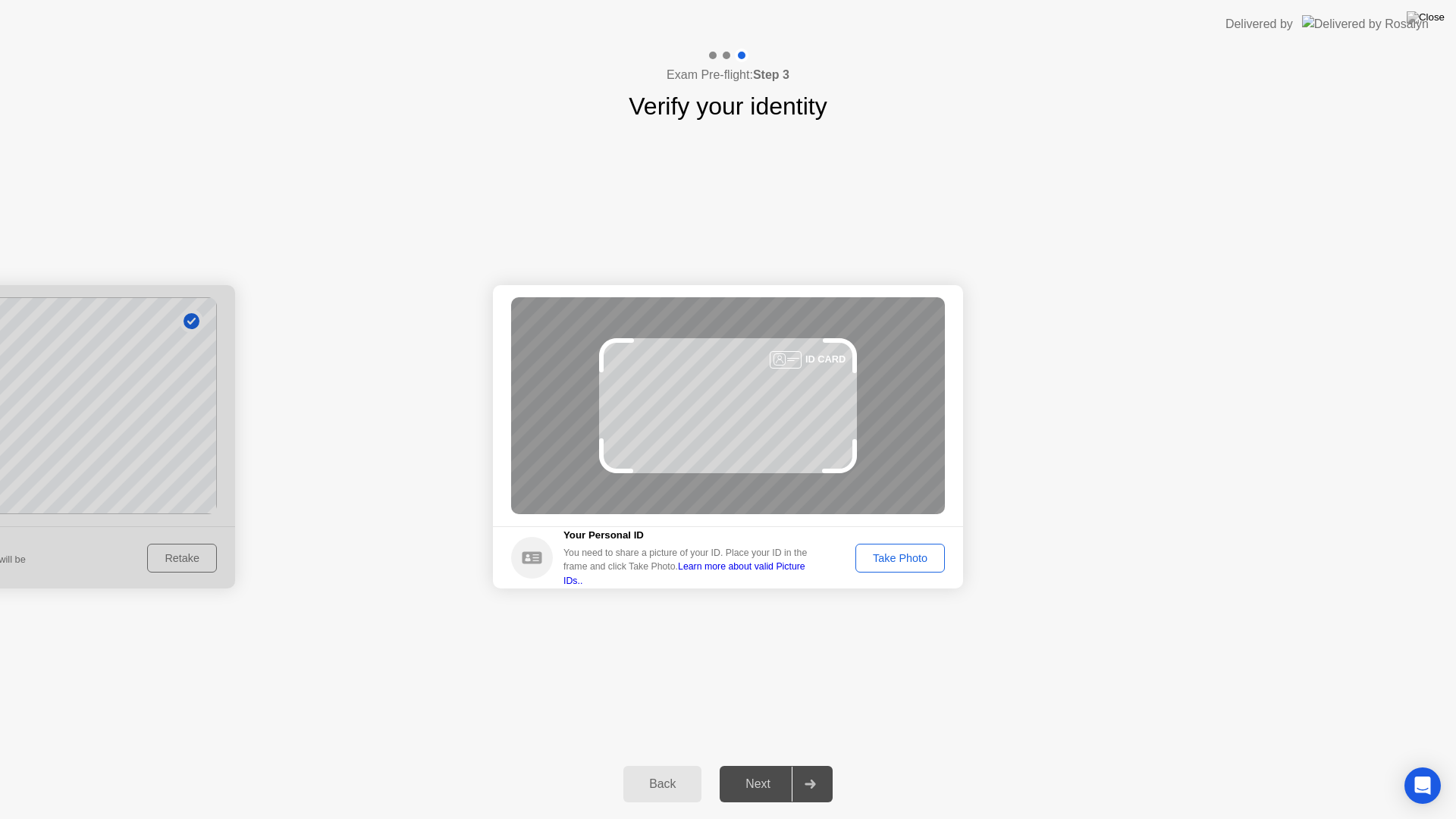
click at [909, 564] on div "Take Photo" at bounding box center [900, 558] width 79 height 12
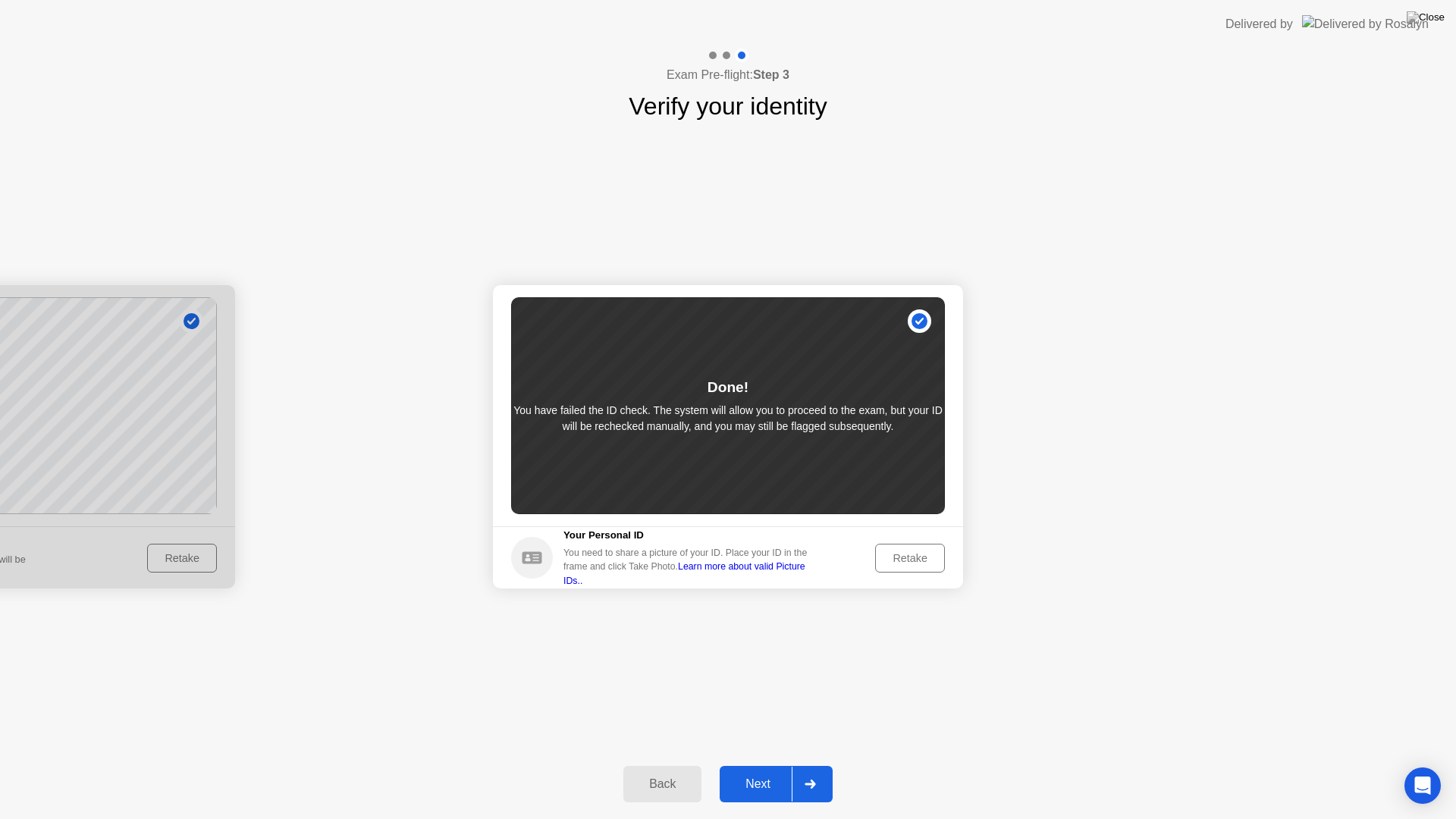
click at [775, 770] on div "Next" at bounding box center [757, 784] width 67 height 14
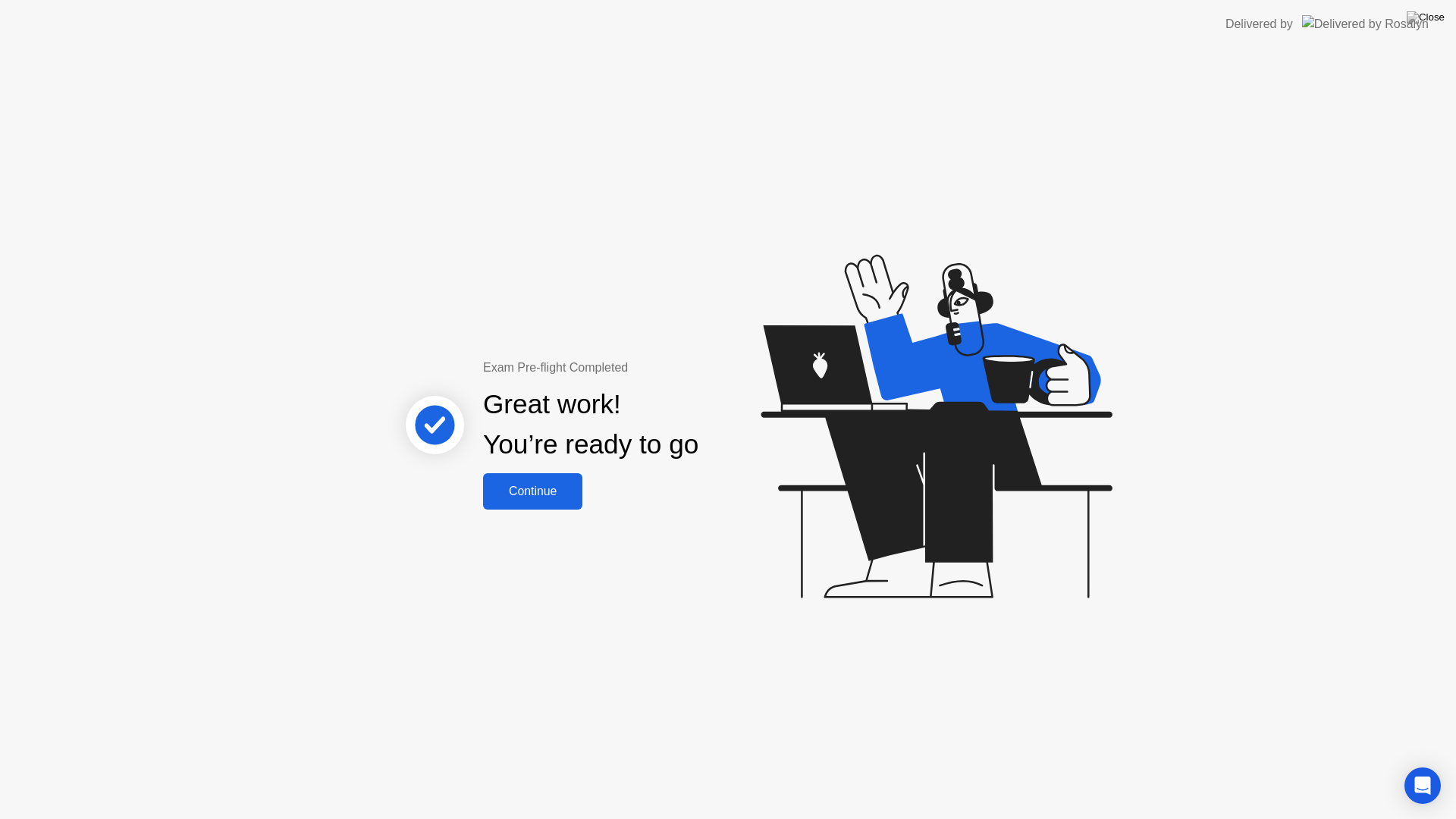
click at [520, 486] on div "Continue" at bounding box center [532, 492] width 90 height 14
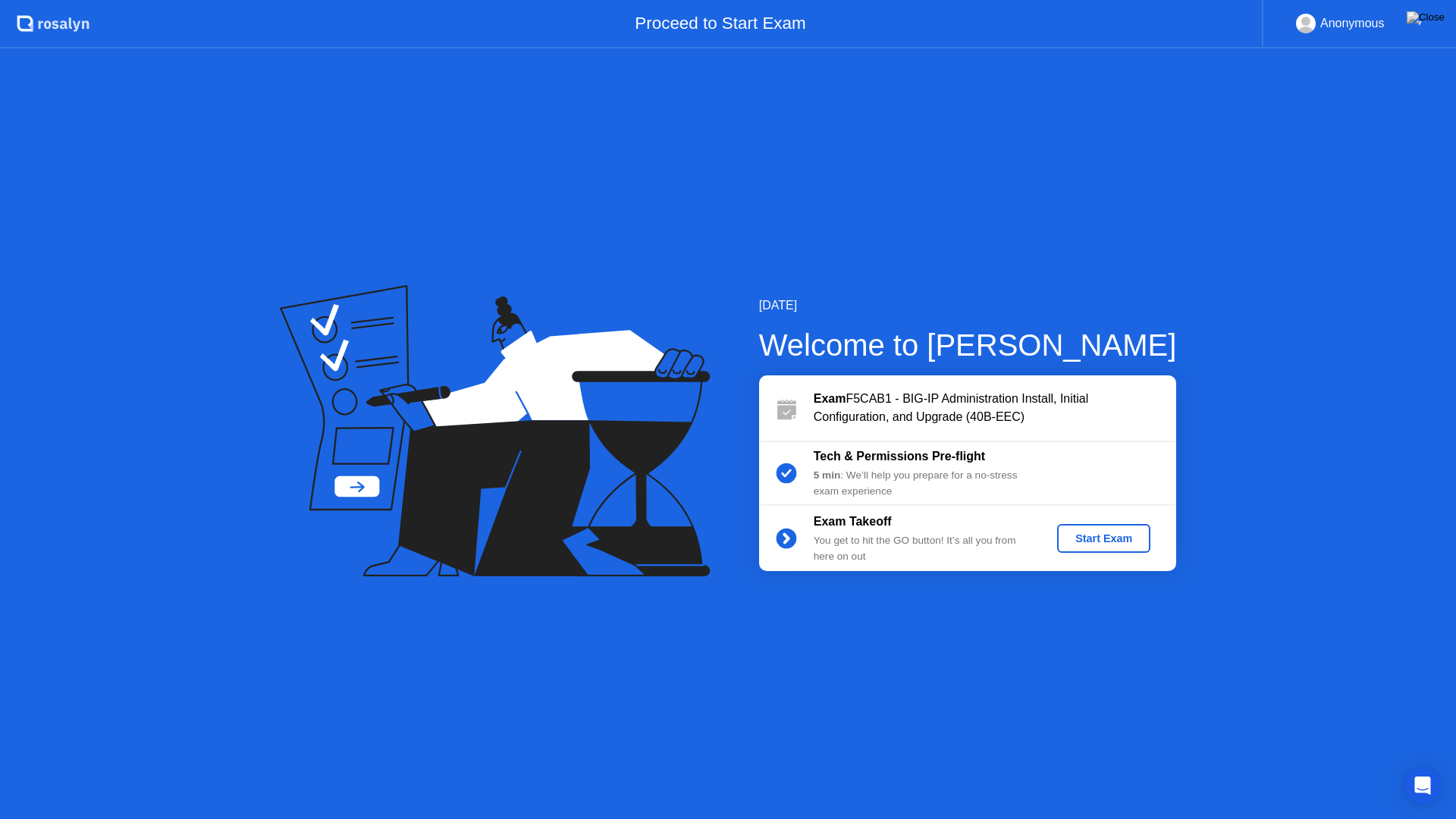
click at [1096, 541] on div "Start Exam" at bounding box center [1103, 538] width 81 height 12
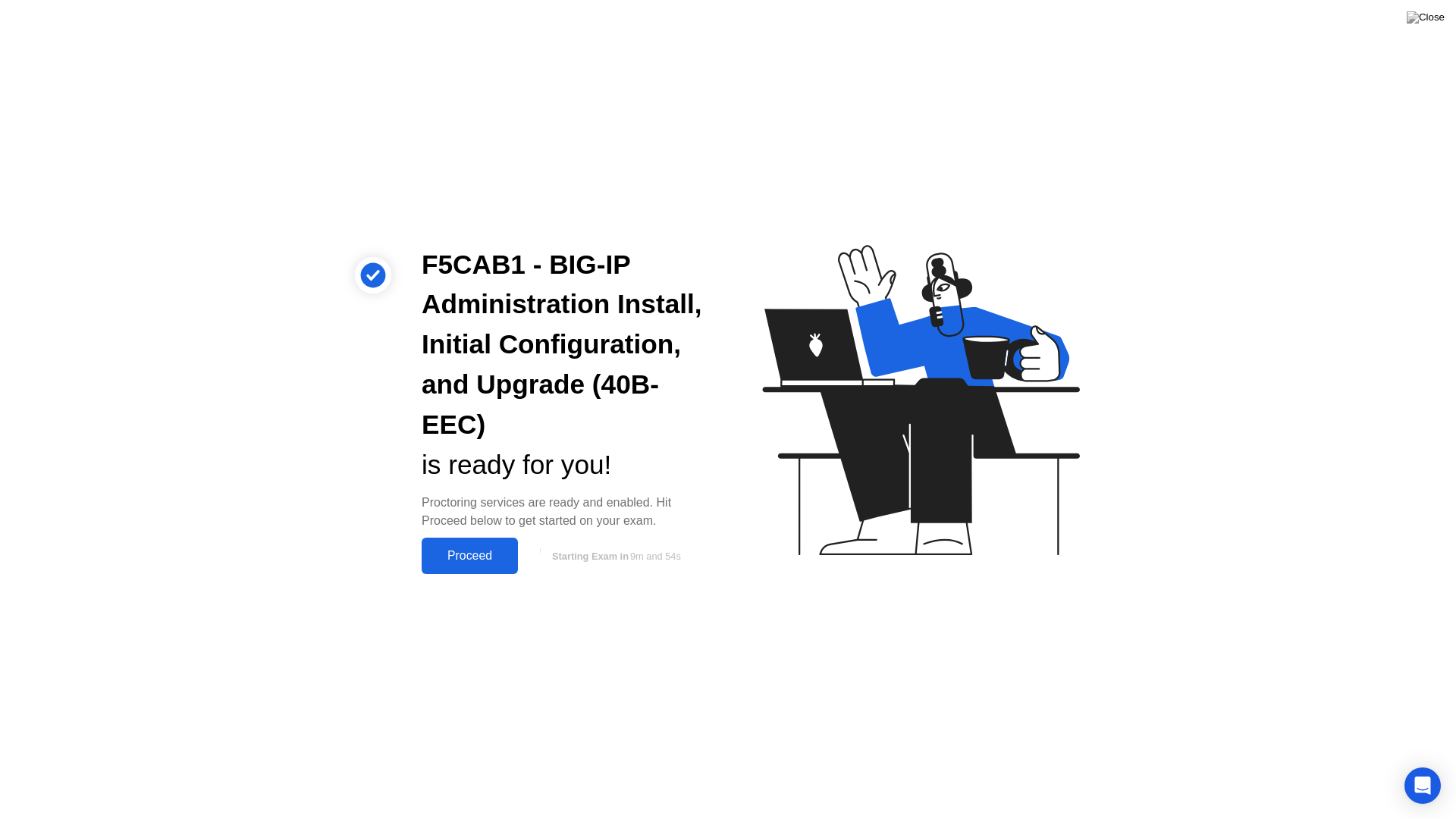
click at [484, 563] on div "Proceed" at bounding box center [469, 556] width 87 height 14
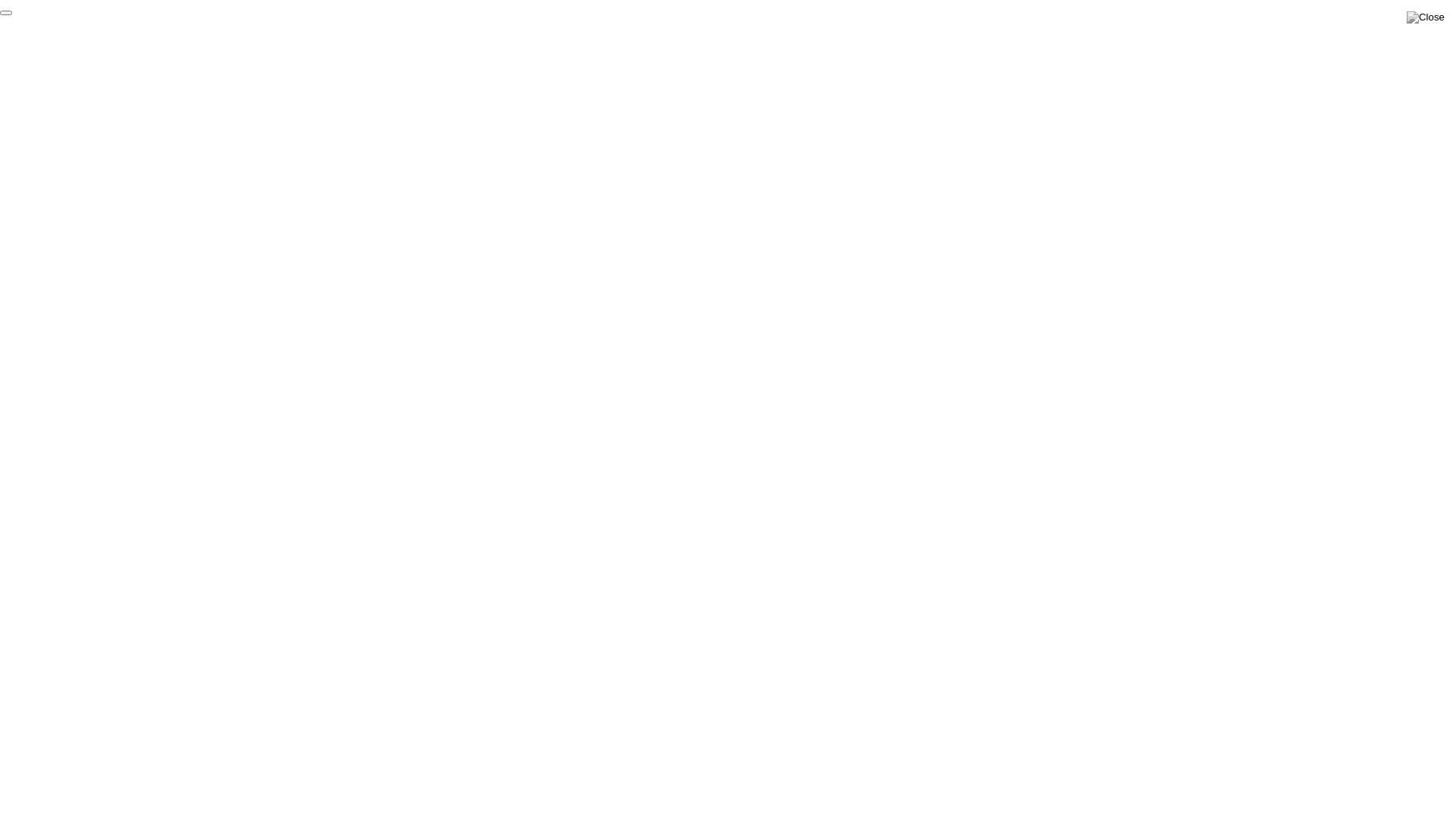
click div "End Proctoring Session"
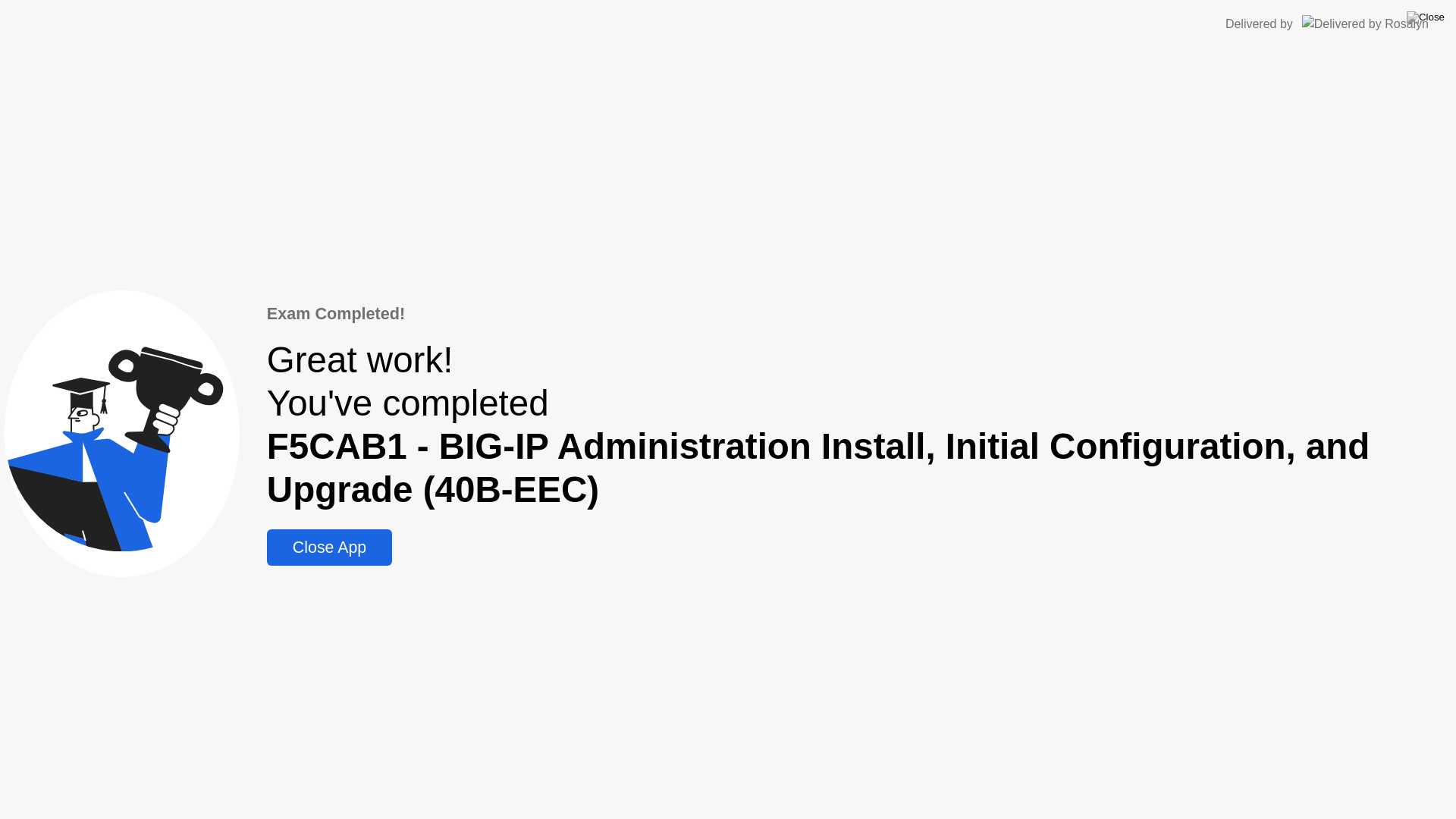
click at [345, 547] on div "Close App" at bounding box center [329, 548] width 116 height 19
